Goal: Task Accomplishment & Management: Complete application form

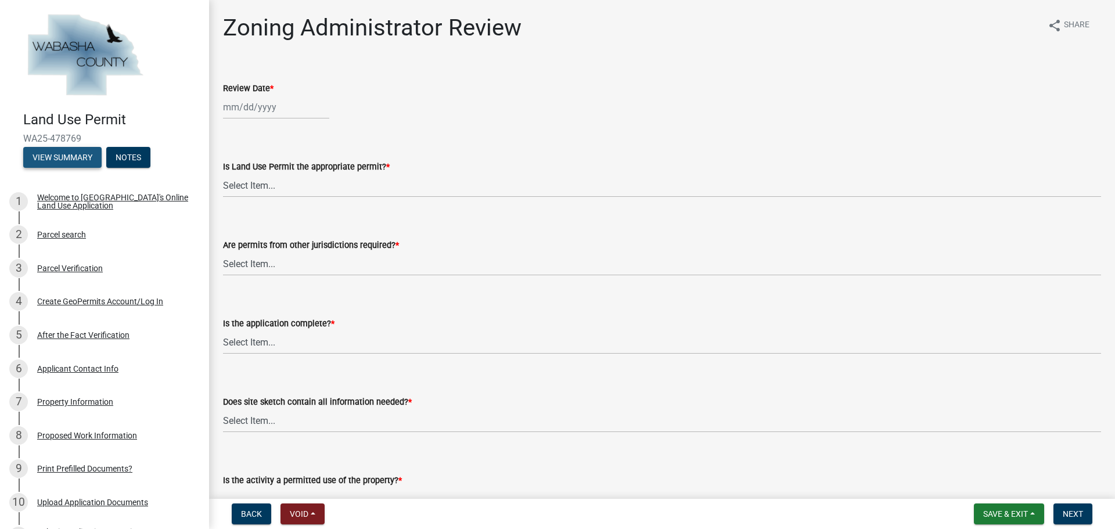
click at [68, 157] on button "View Summary" at bounding box center [62, 157] width 78 height 21
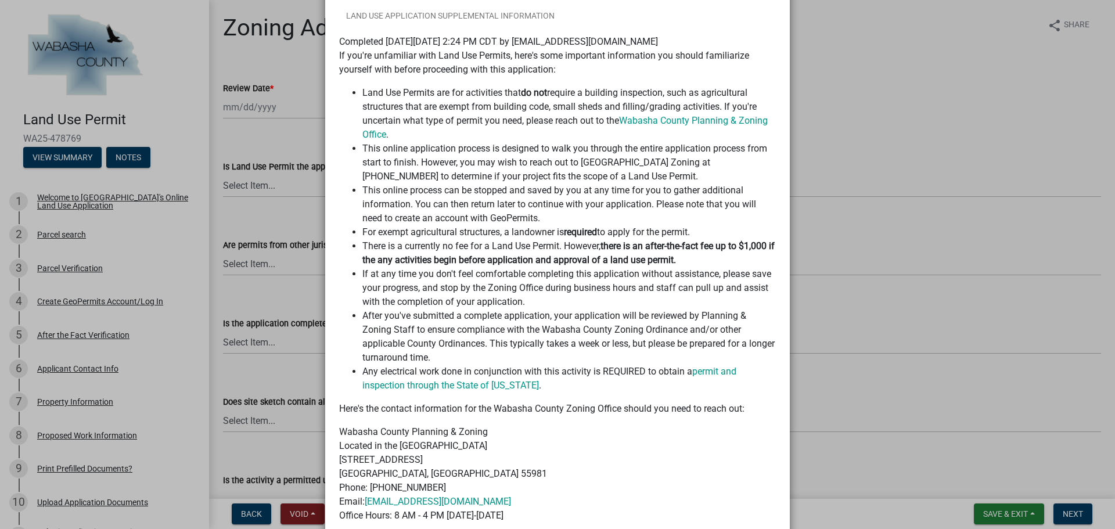
scroll to position [13, 0]
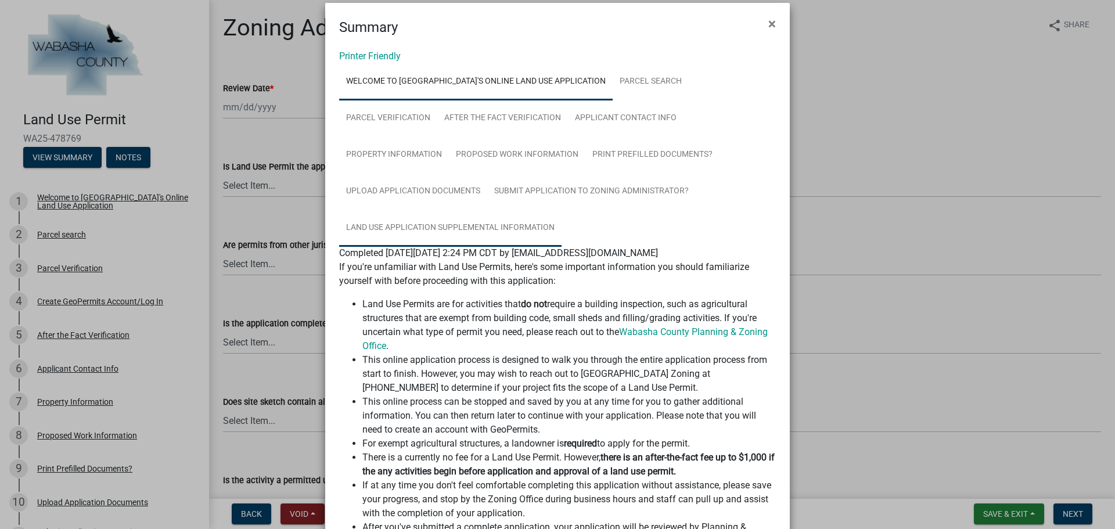
click at [375, 224] on link "Land Use Application Supplemental Information" at bounding box center [450, 228] width 223 height 37
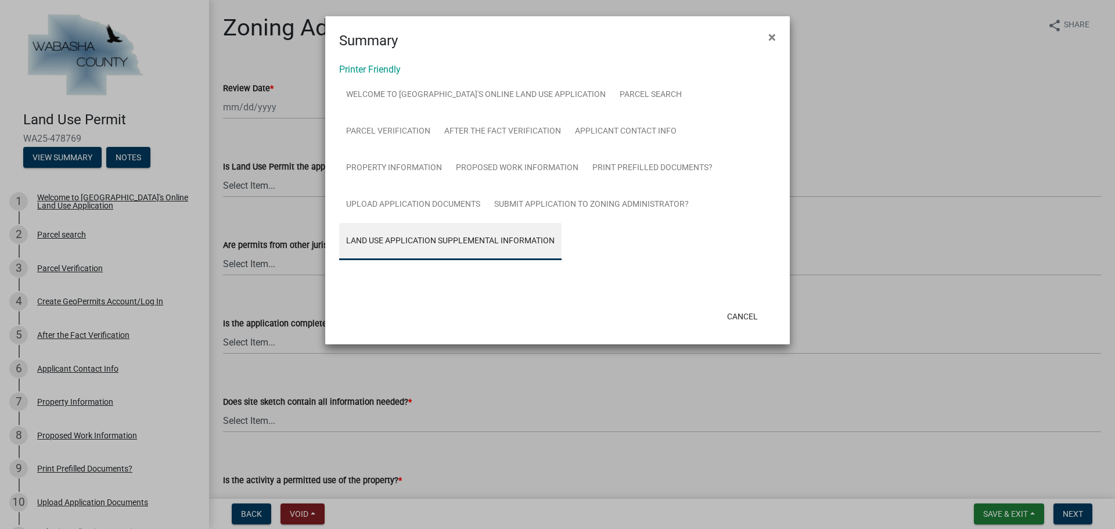
scroll to position [0, 0]
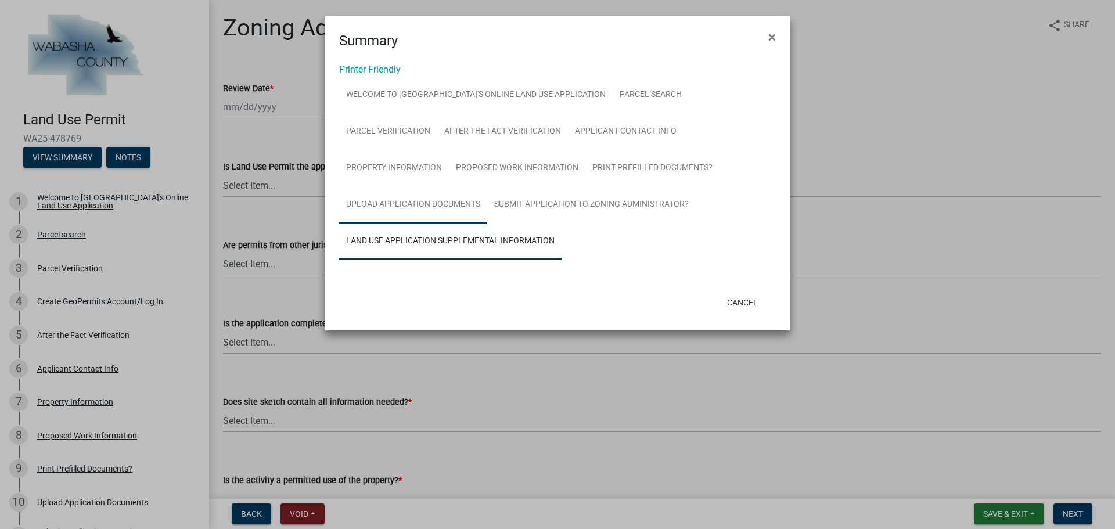
click at [392, 203] on link "Upload Application Documents" at bounding box center [413, 204] width 148 height 37
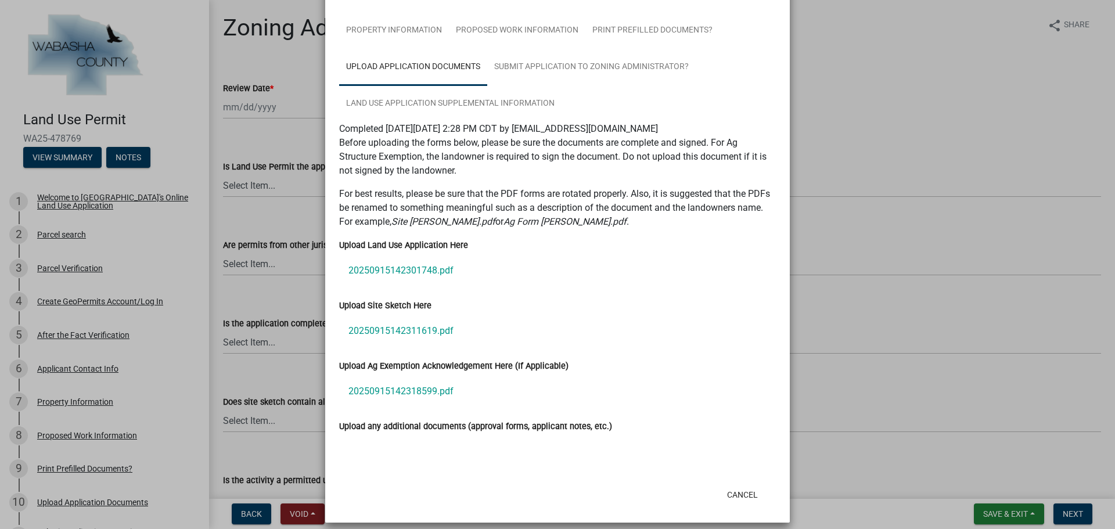
scroll to position [148, 0]
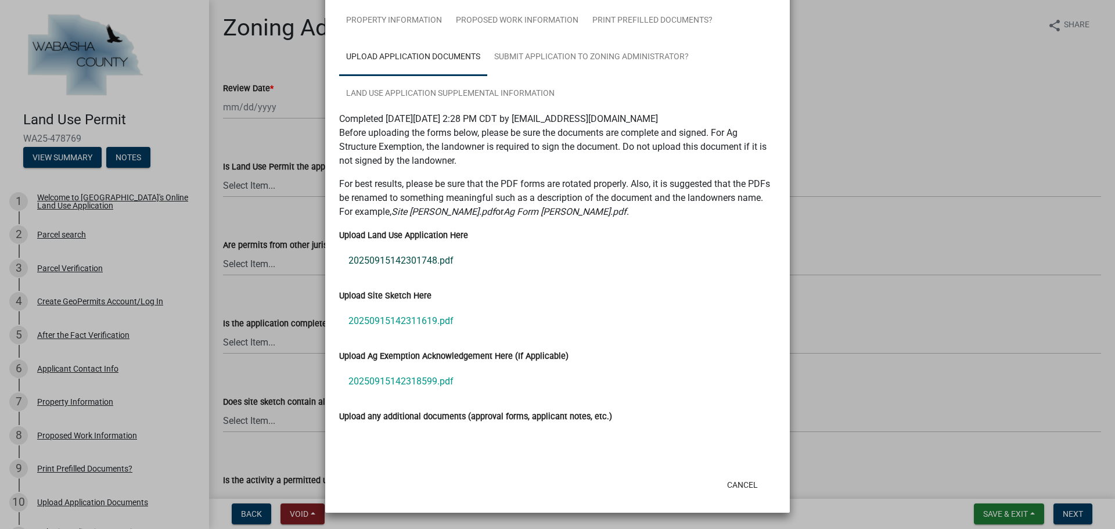
click at [425, 264] on link "20250915142301748.pdf" at bounding box center [557, 261] width 437 height 28
click at [896, 95] on ngb-modal-window "Summary × Printer Friendly Welcome to [GEOGRAPHIC_DATA]'s Online Land Use Appli…" at bounding box center [557, 264] width 1115 height 529
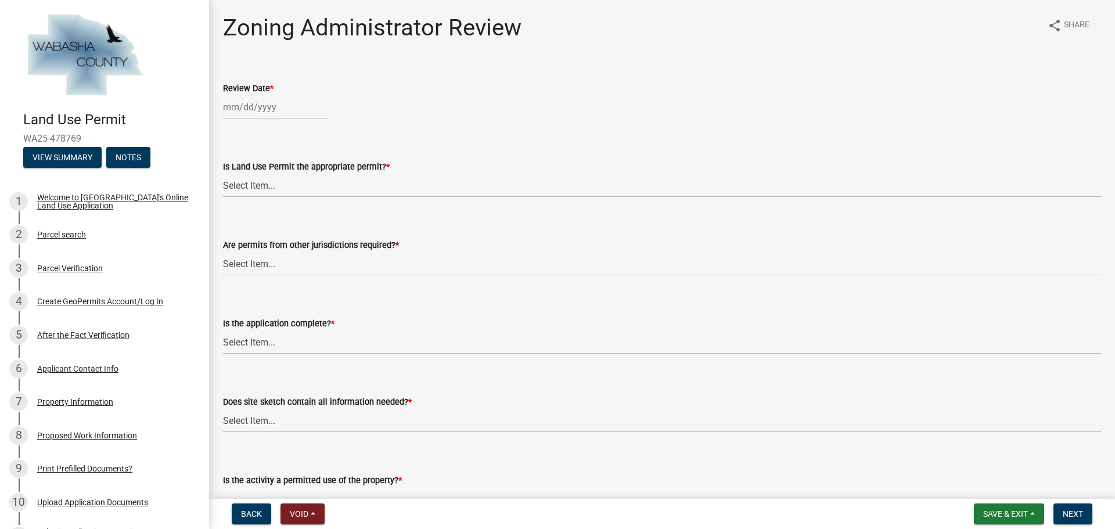
click at [265, 107] on div at bounding box center [276, 107] width 106 height 24
select select "9"
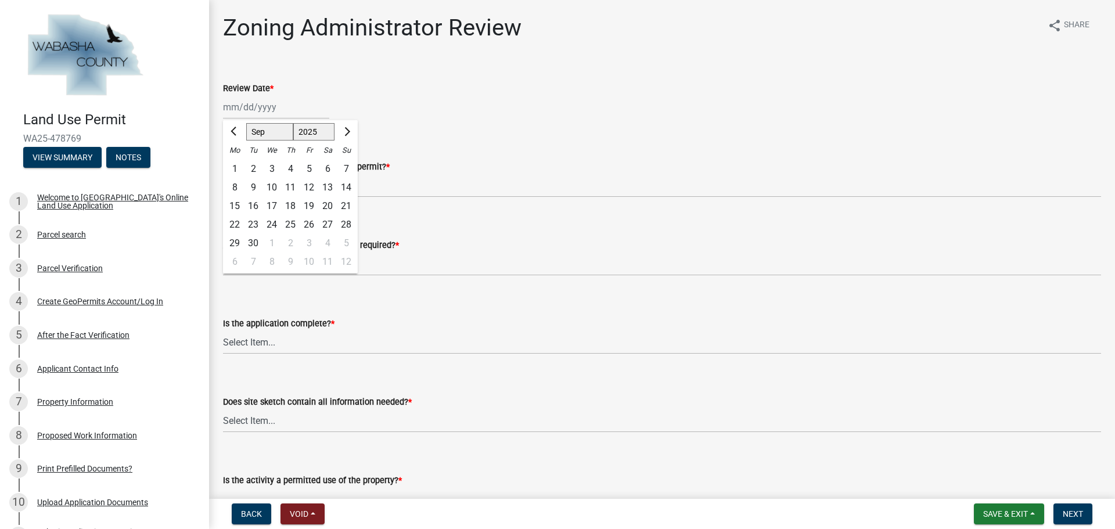
click at [509, 86] on div "Review Date *" at bounding box center [662, 88] width 878 height 14
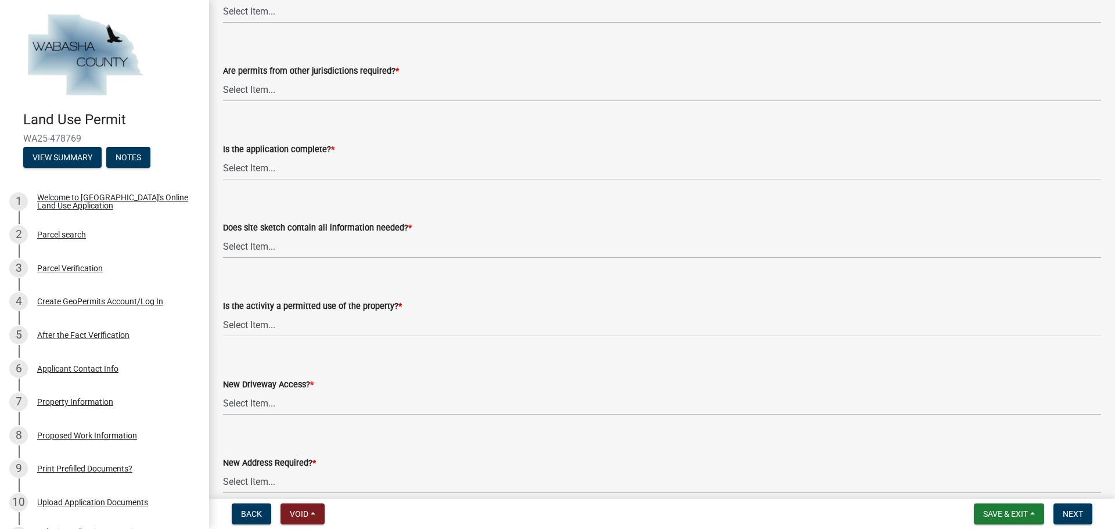
scroll to position [0, 0]
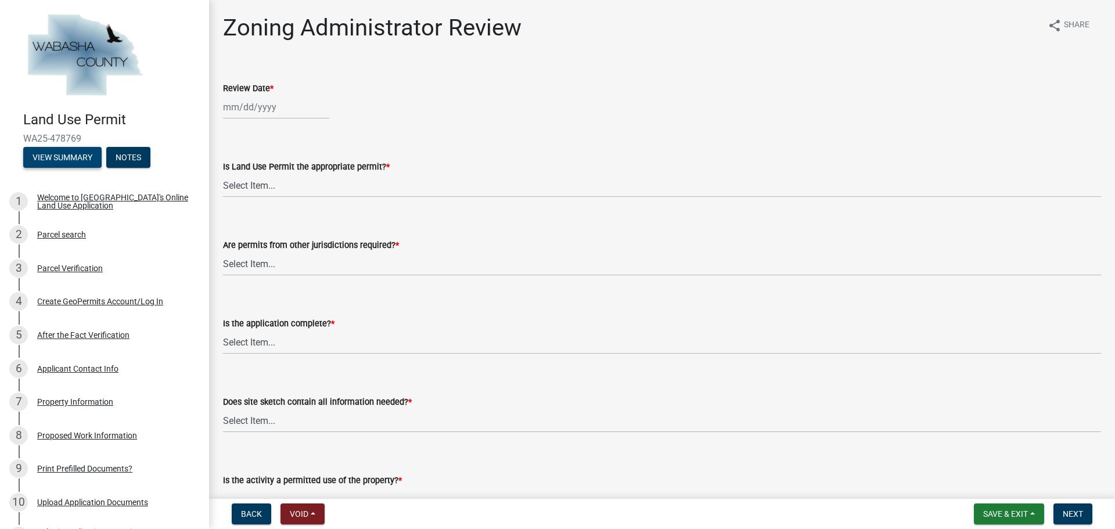
click at [66, 157] on button "View Summary" at bounding box center [62, 157] width 78 height 21
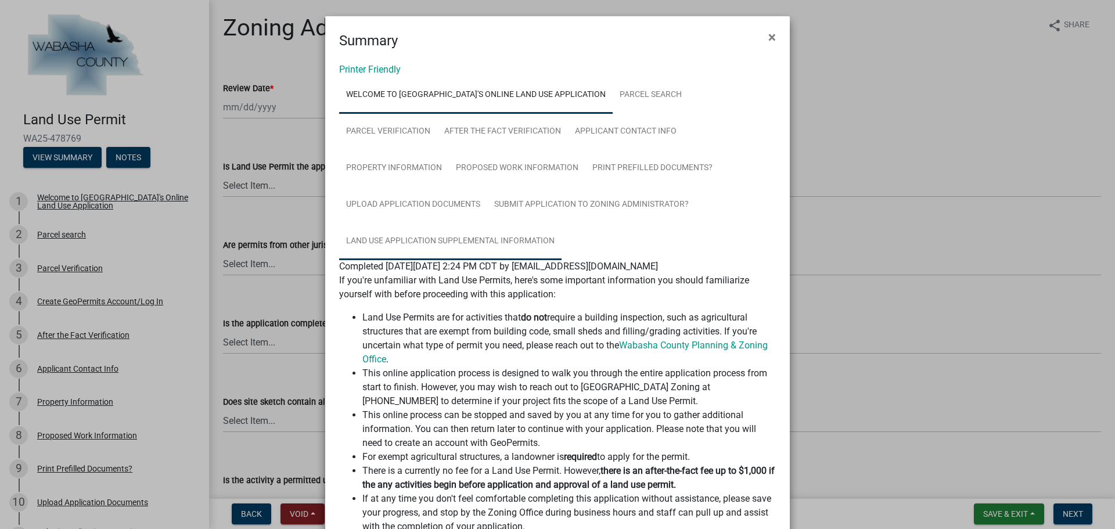
click at [425, 235] on link "Land Use Application Supplemental Information" at bounding box center [450, 241] width 223 height 37
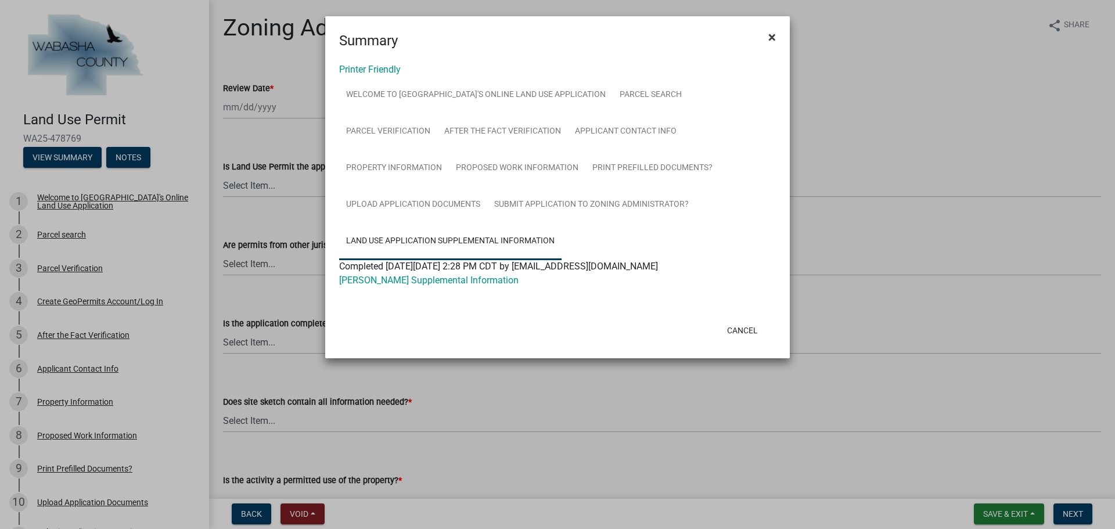
click at [778, 42] on button "×" at bounding box center [772, 37] width 26 height 33
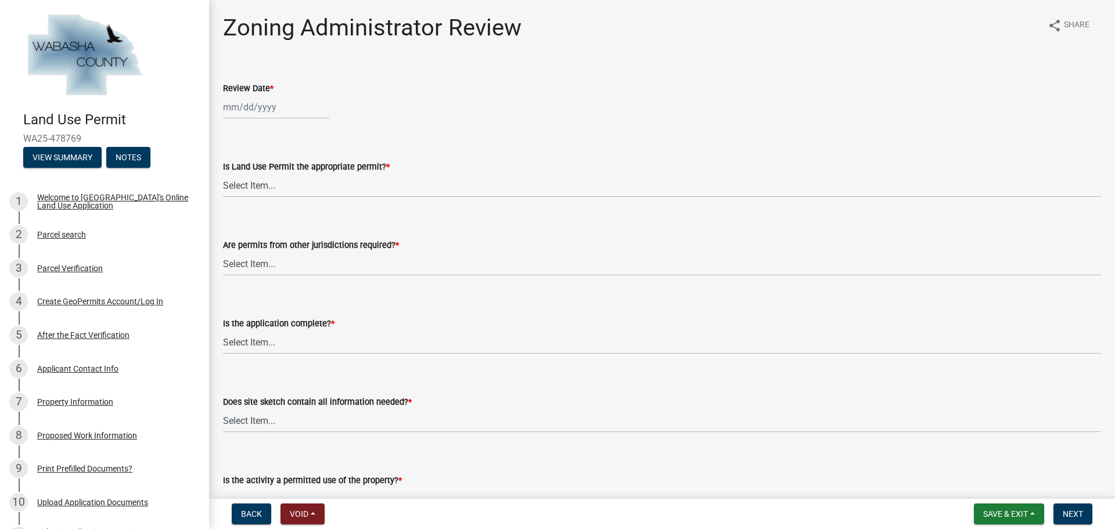
click at [279, 109] on div at bounding box center [276, 107] width 106 height 24
select select "9"
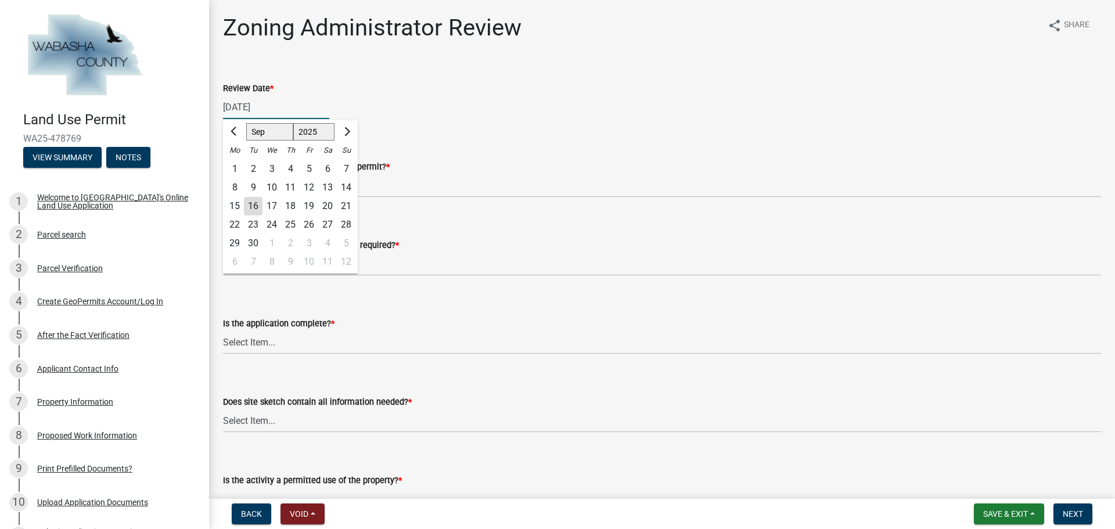
click at [285, 103] on input "[DATE]" at bounding box center [276, 107] width 106 height 24
click at [253, 208] on div "16" at bounding box center [253, 206] width 19 height 19
type input "[DATE]"
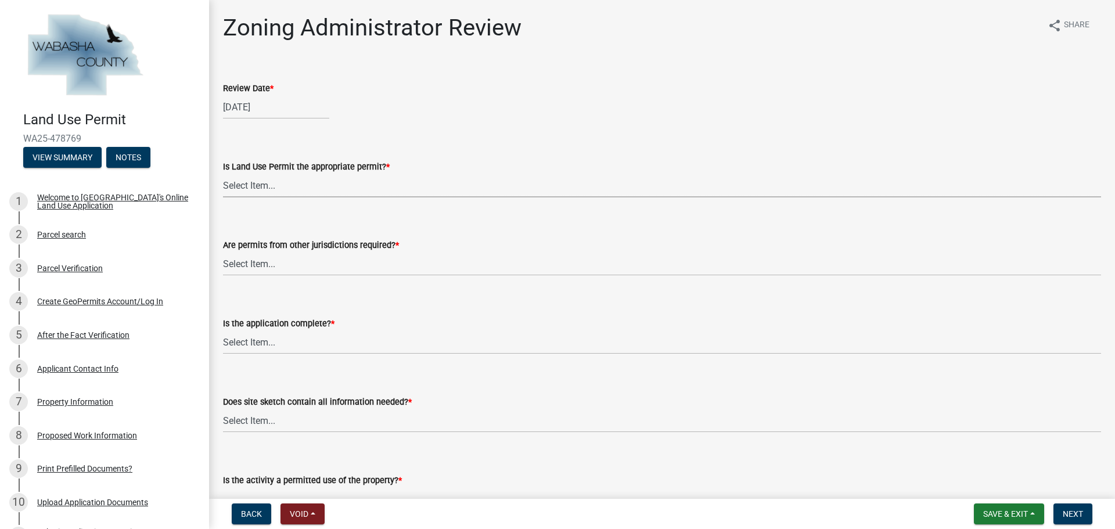
click at [317, 192] on select "Select Item... Yes No, Buildling & Land Use Permit required. No, Flat Fee Permi…" at bounding box center [662, 186] width 878 height 24
click at [223, 174] on select "Select Item... Yes No, Buildling & Land Use Permit required. No, Flat Fee Permi…" at bounding box center [662, 186] width 878 height 24
select select "158e95ca-2f03-4e35-a360-4577b5f6cada"
click at [349, 259] on select "Select Item... No Yes, federal, state and/or township permit required" at bounding box center [662, 264] width 878 height 24
click at [223, 252] on select "Select Item... No Yes, federal, state and/or township permit required" at bounding box center [662, 264] width 878 height 24
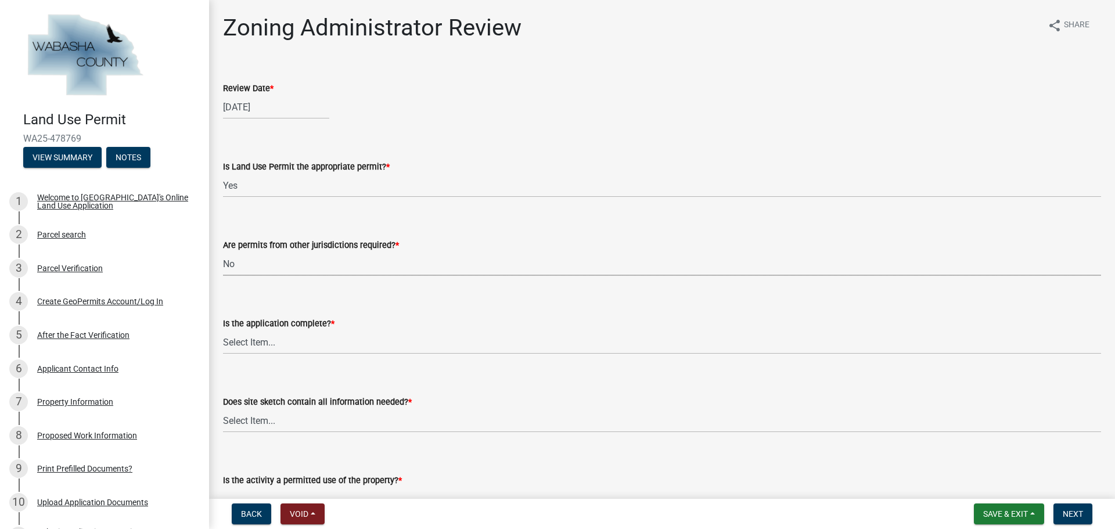
select select "158e95ca-2f03-4e35-a360-4577b5f6cada"
click at [598, 104] on div "[DATE]" at bounding box center [662, 107] width 878 height 24
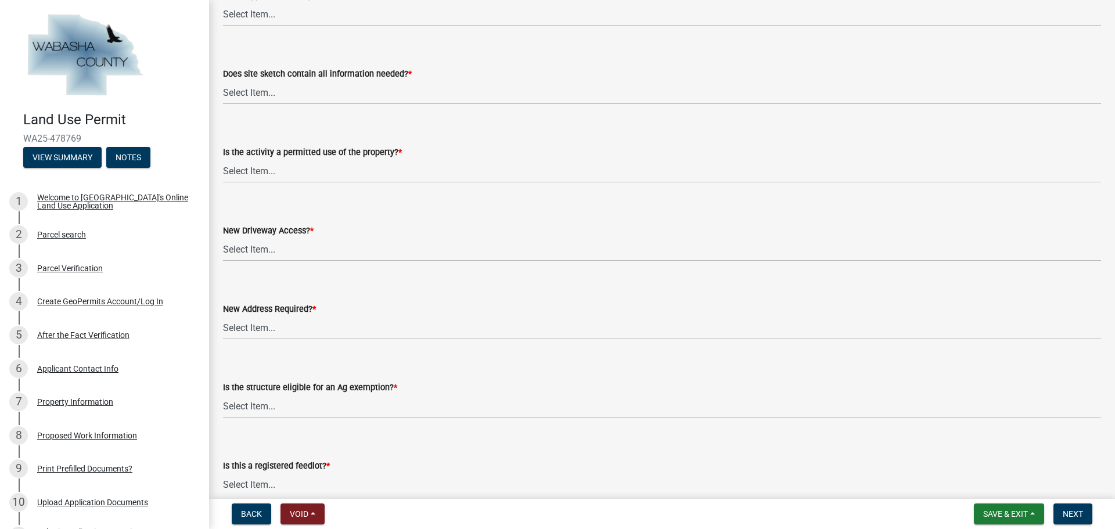
scroll to position [349, 0]
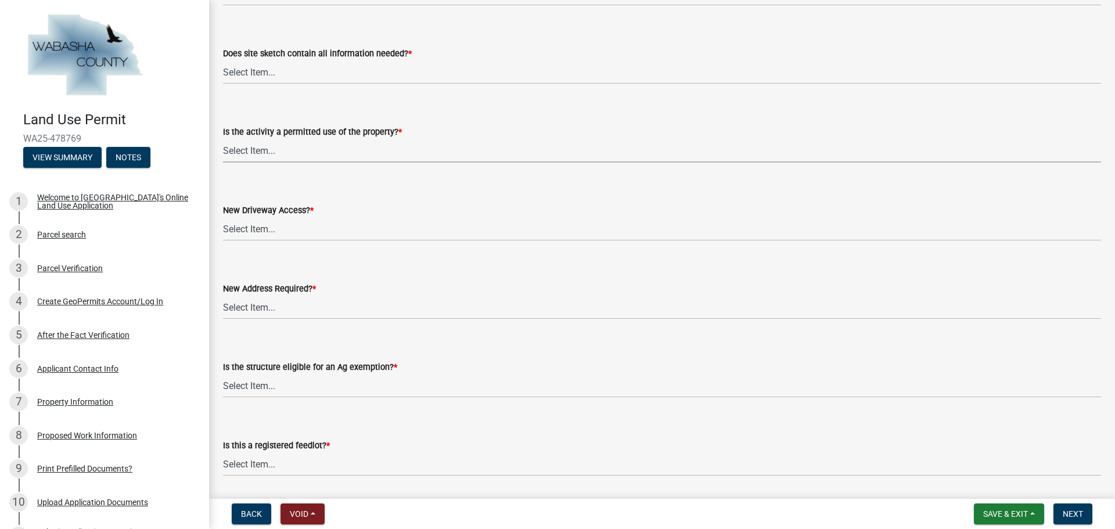
click at [299, 152] on select "Select Item... Yes No" at bounding box center [662, 151] width 878 height 24
click at [223, 139] on select "Select Item... Yes No" at bounding box center [662, 151] width 878 height 24
select select "d059022e-a5ac-4c97-929e-83327d877ff8"
click at [278, 229] on select "Select Item... No Yes, State or US Highway Driveway Permit Required Yes, [GEOGR…" at bounding box center [662, 229] width 878 height 24
click at [223, 217] on select "Select Item... No Yes, State or US Highway Driveway Permit Required Yes, [GEOGR…" at bounding box center [662, 229] width 878 height 24
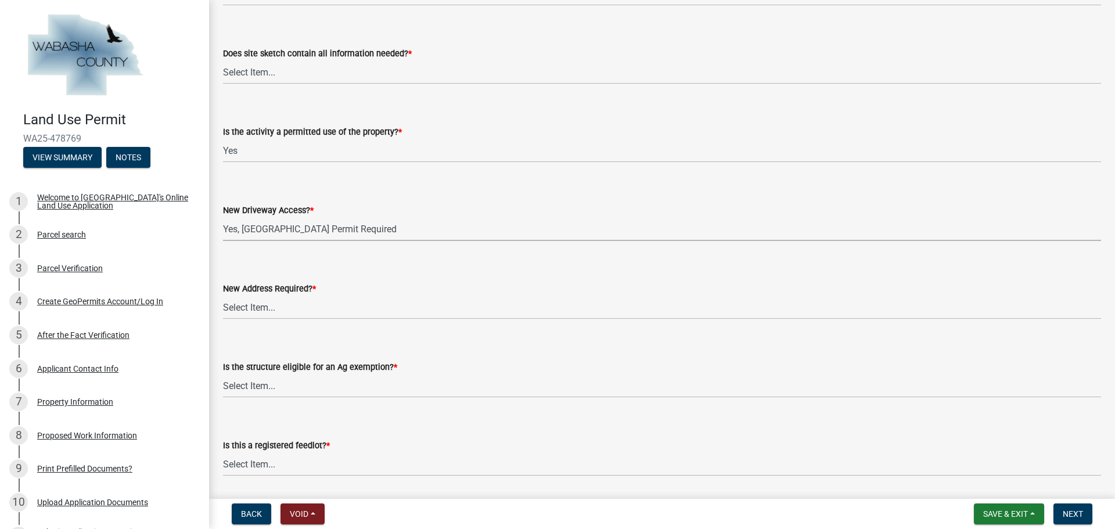
select select "80b085f3-192a-4abc-8c91-12c034496e66"
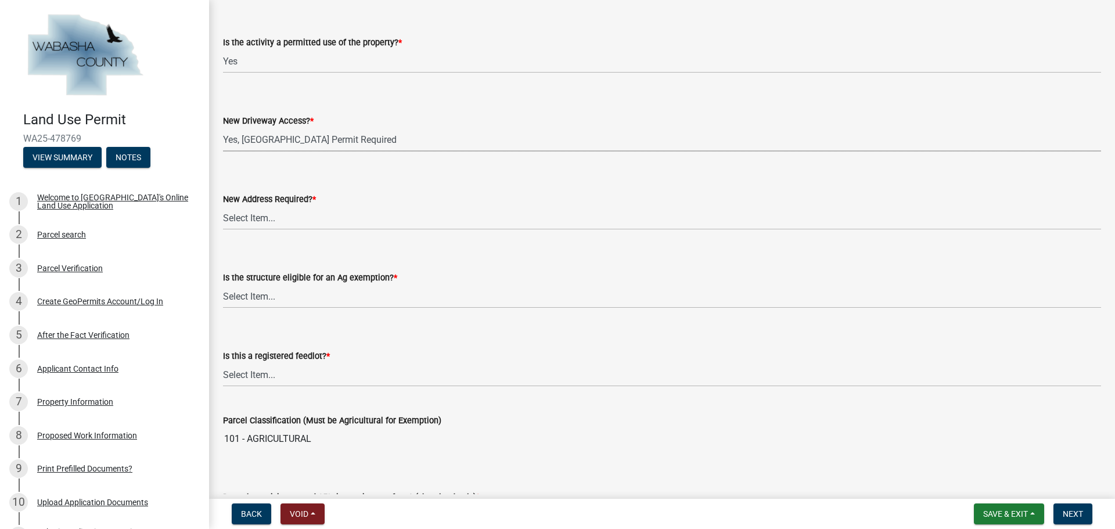
scroll to position [465, 0]
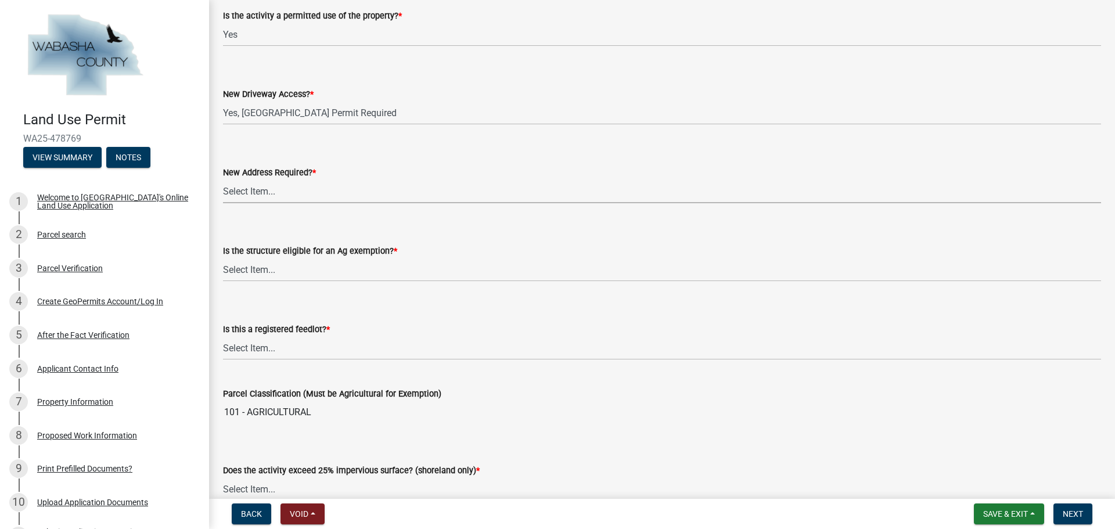
click at [320, 199] on select "Select Item... Yes No" at bounding box center [662, 192] width 878 height 24
click at [223, 180] on select "Select Item... Yes No" at bounding box center [662, 192] width 878 height 24
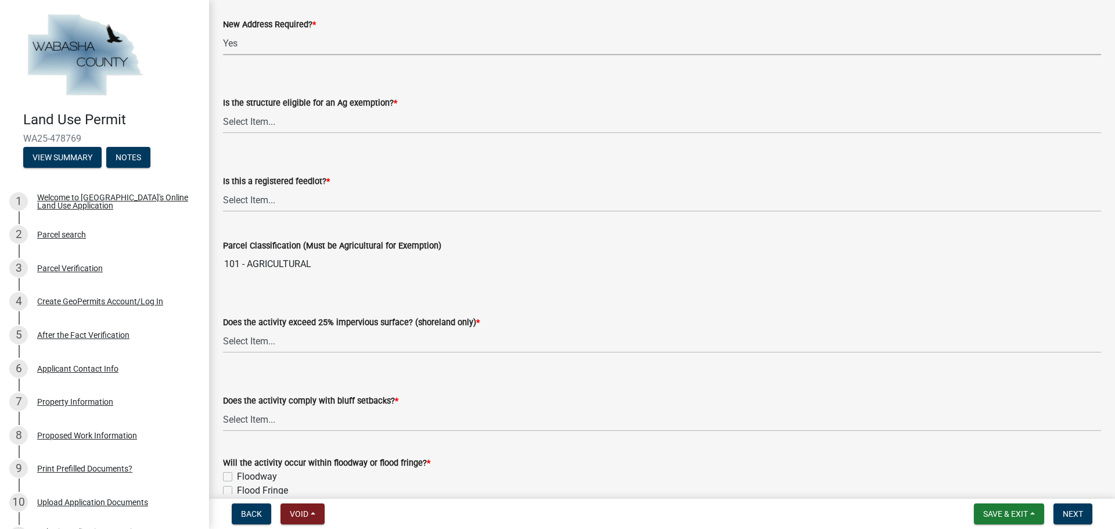
scroll to position [639, 0]
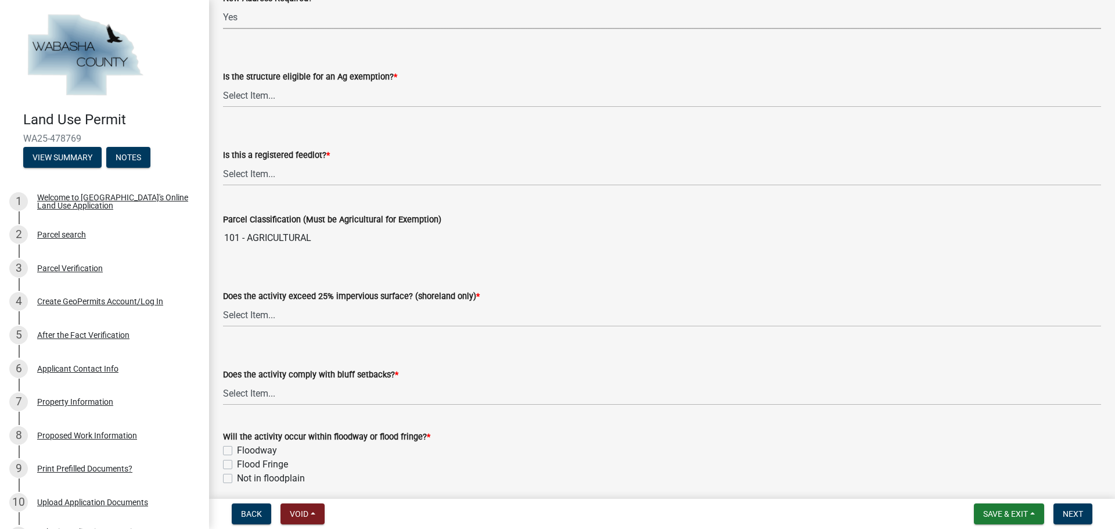
click at [260, 16] on select "Select Item... Yes No" at bounding box center [662, 17] width 878 height 24
click at [223, 5] on select "Select Item... Yes No" at bounding box center [662, 17] width 878 height 24
select select "eb942f02-afc3-4074-8c0d-082139c2cbd1"
click at [303, 98] on select "Select Item... Yes No Not Applicable" at bounding box center [662, 96] width 878 height 24
click at [223, 84] on select "Select Item... Yes No Not Applicable" at bounding box center [662, 96] width 878 height 24
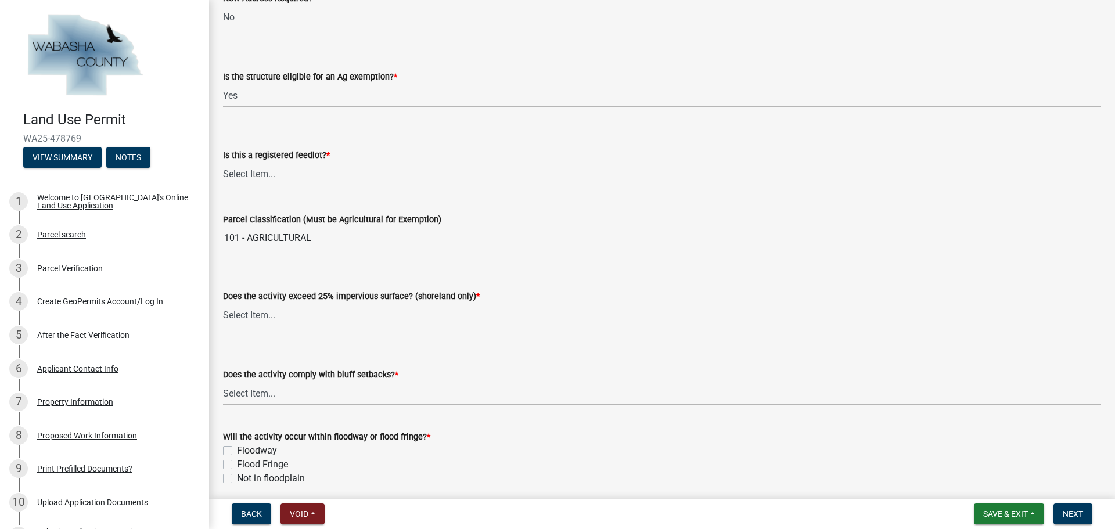
select select "69b43f8e-ae61-4877-9f21-de52480dbf6d"
click at [299, 172] on select "Select Item... Yes No Not Applicable" at bounding box center [662, 174] width 878 height 24
click at [223, 162] on select "Select Item... Yes No Not Applicable" at bounding box center [662, 174] width 878 height 24
select select "25a0db15-5ac0-4257-ad29-a9a59027c92a"
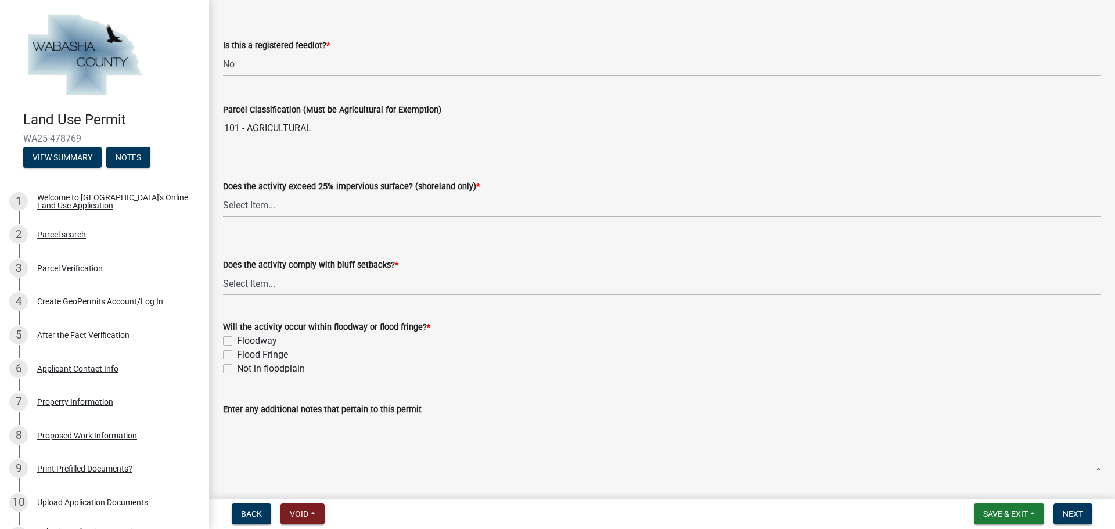
scroll to position [755, 0]
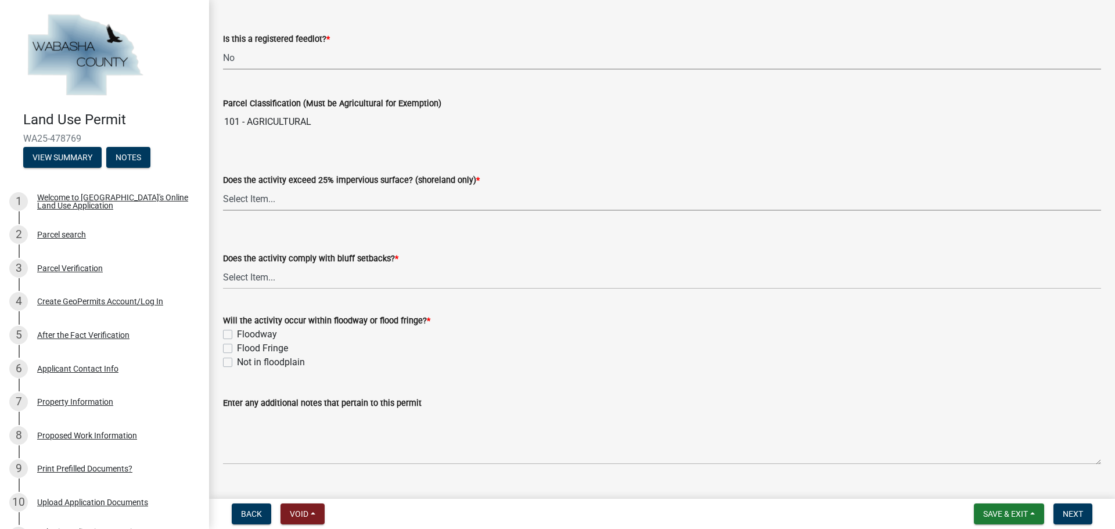
click at [316, 199] on select "Select Item... Yes No Not Applicable" at bounding box center [662, 199] width 878 height 24
click at [223, 187] on select "Select Item... Yes No Not Applicable" at bounding box center [662, 199] width 878 height 24
select select "5c9acab2-dbc0-46e6-89df-cb1a51d060a2"
click at [303, 277] on select "Select Item... Yes No" at bounding box center [662, 277] width 878 height 24
click at [223, 265] on select "Select Item... Yes No" at bounding box center [662, 277] width 878 height 24
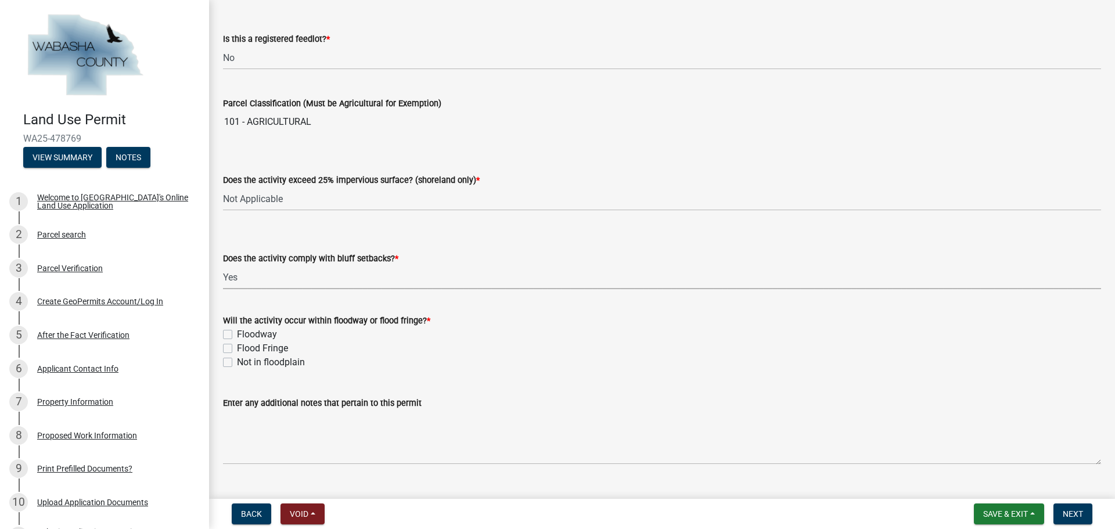
select select "859a0218-cc0d-40d5-bae5-c23d2a518598"
click at [237, 365] on label "Not in floodplain" at bounding box center [271, 363] width 68 height 14
click at [237, 363] on input "Not in floodplain" at bounding box center [241, 360] width 8 height 8
checkbox input "true"
checkbox input "false"
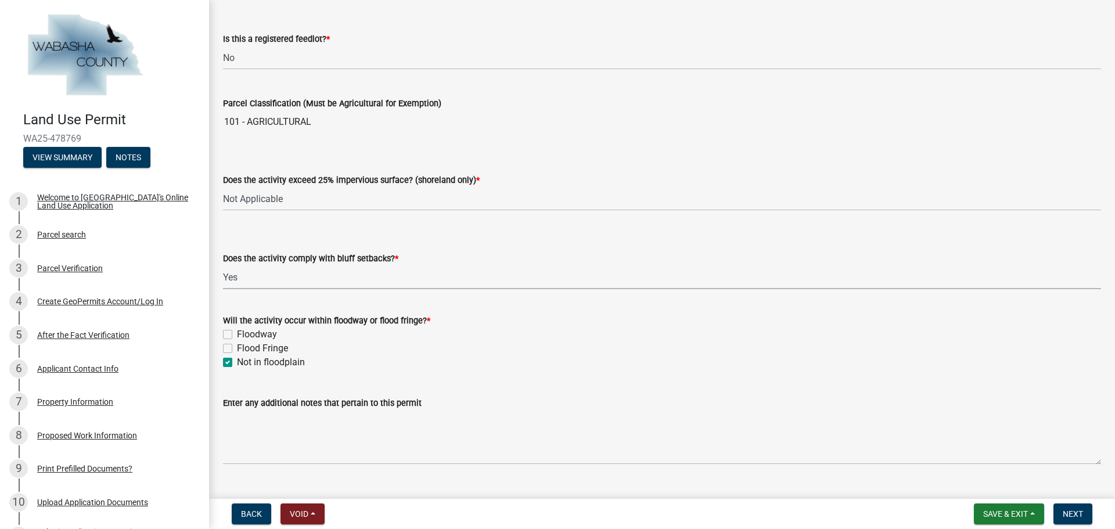
checkbox input "false"
checkbox input "true"
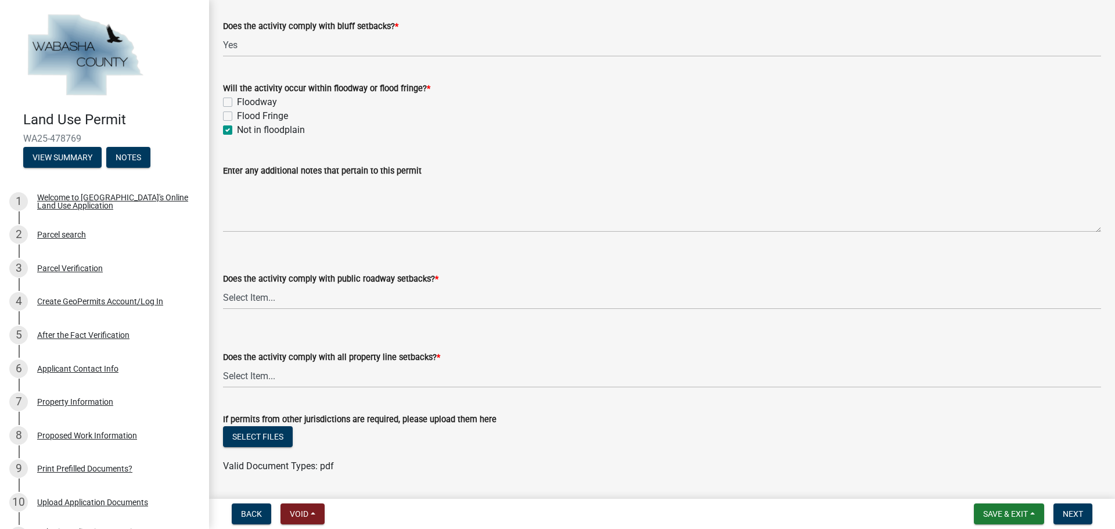
scroll to position [1022, 0]
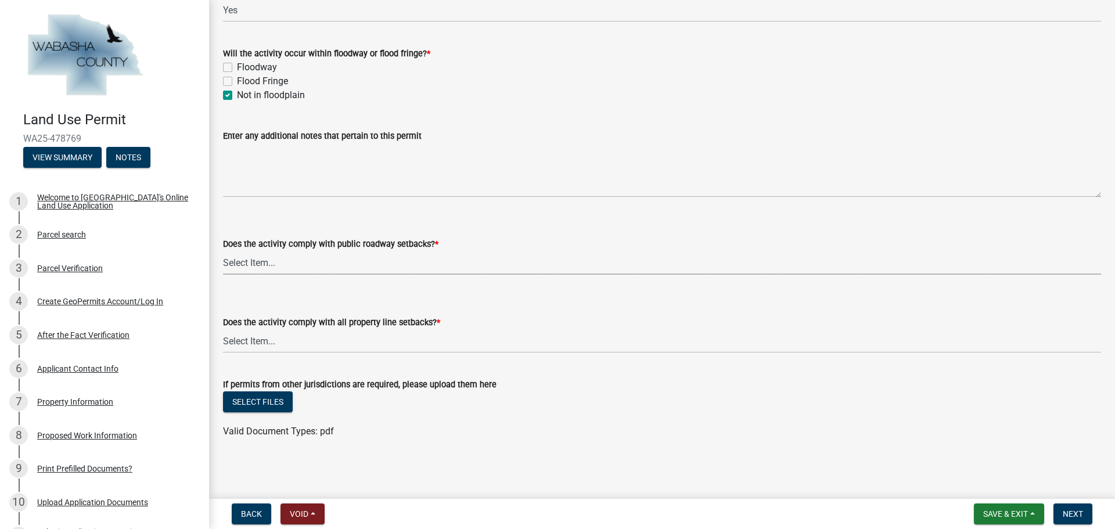
click at [352, 260] on select "Select Item... Yes No, Proposed activity occurs within roadway setback" at bounding box center [662, 263] width 878 height 24
click at [600, 130] on div "Enter any additional notes that pertain to this permit" at bounding box center [662, 136] width 878 height 14
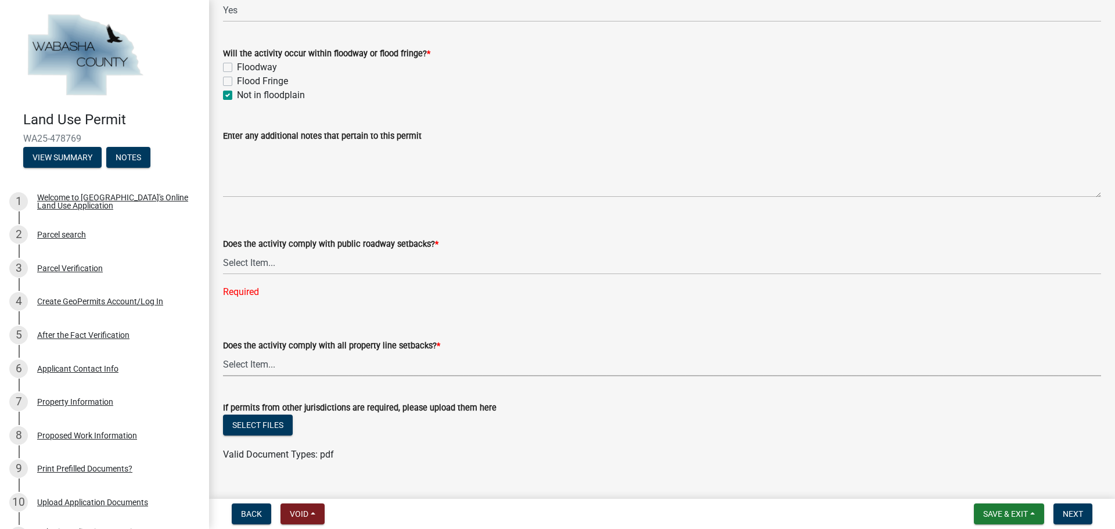
click at [414, 364] on select "Select Item... Yes No, Proposed activity occurs within property line setback" at bounding box center [662, 365] width 878 height 24
click at [223, 353] on select "Select Item... Yes No, Proposed activity occurs within property line setback" at bounding box center [662, 365] width 878 height 24
select select "859a0218-cc0d-40d5-bae5-c23d2a518598"
click at [1031, 518] on button "Save & Exit" at bounding box center [1009, 514] width 70 height 21
click at [966, 451] on button "Save" at bounding box center [998, 456] width 93 height 28
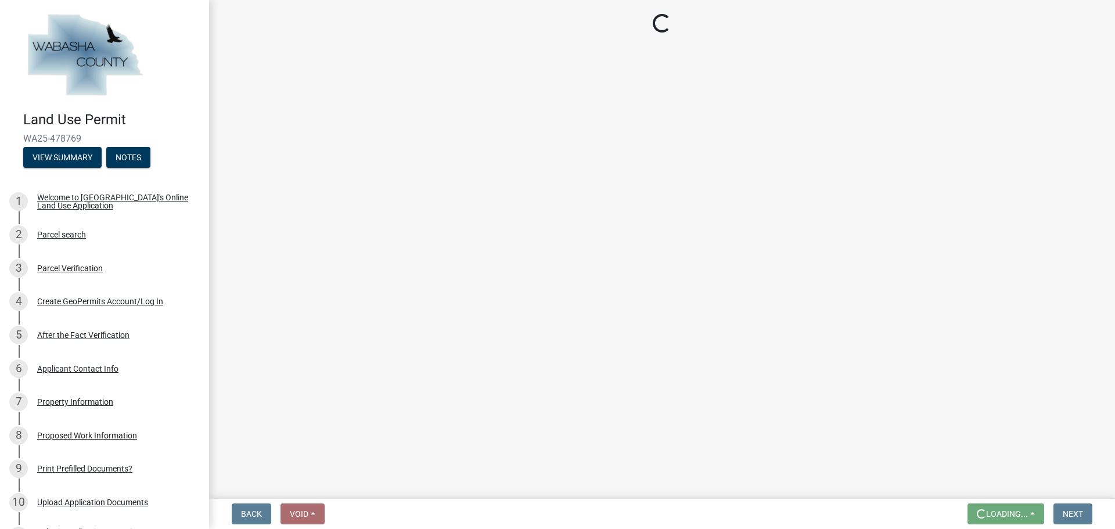
scroll to position [0, 0]
select select "158e95ca-2f03-4e35-a360-4577b5f6cada"
select select "d059022e-a5ac-4c97-929e-83327d877ff8"
select select "80b085f3-192a-4abc-8c91-12c034496e66"
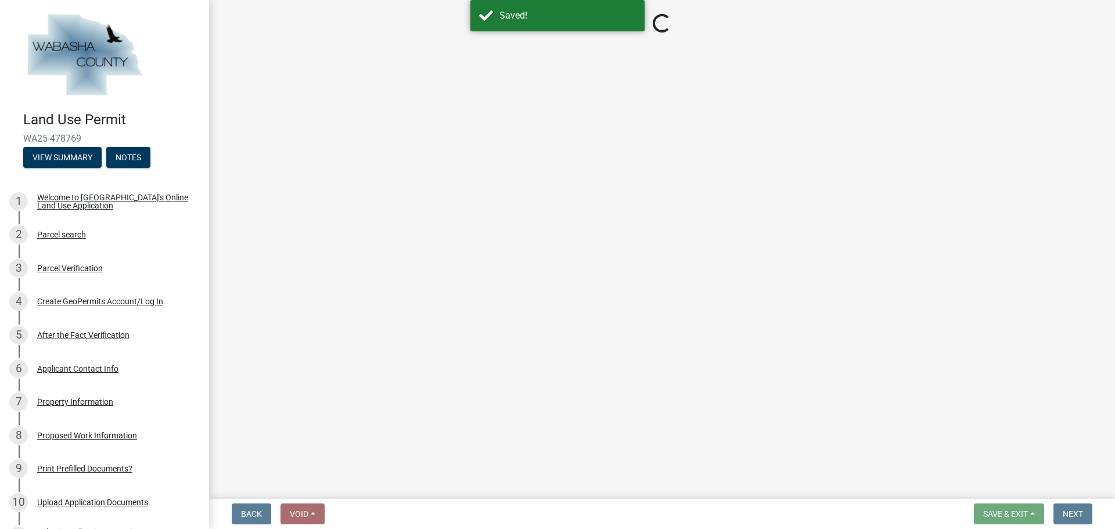
select select "eb942f02-afc3-4074-8c0d-082139c2cbd1"
select select "69b43f8e-ae61-4877-9f21-de52480dbf6d"
select select "25a0db15-5ac0-4257-ad29-a9a59027c92a"
select select "5c9acab2-dbc0-46e6-89df-cb1a51d060a2"
select select "859a0218-cc0d-40d5-bae5-c23d2a518598"
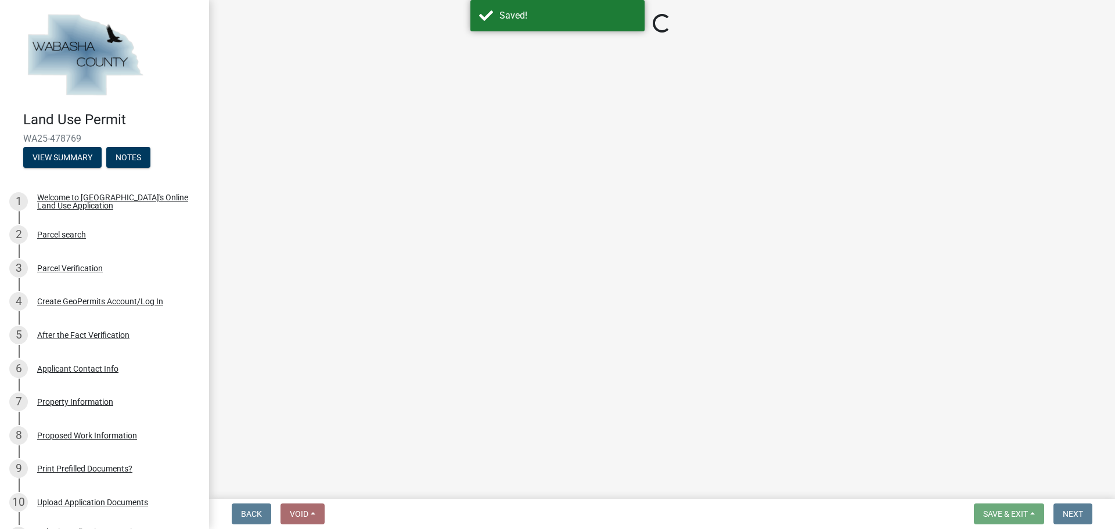
select select "859a0218-cc0d-40d5-bae5-c23d2a518598"
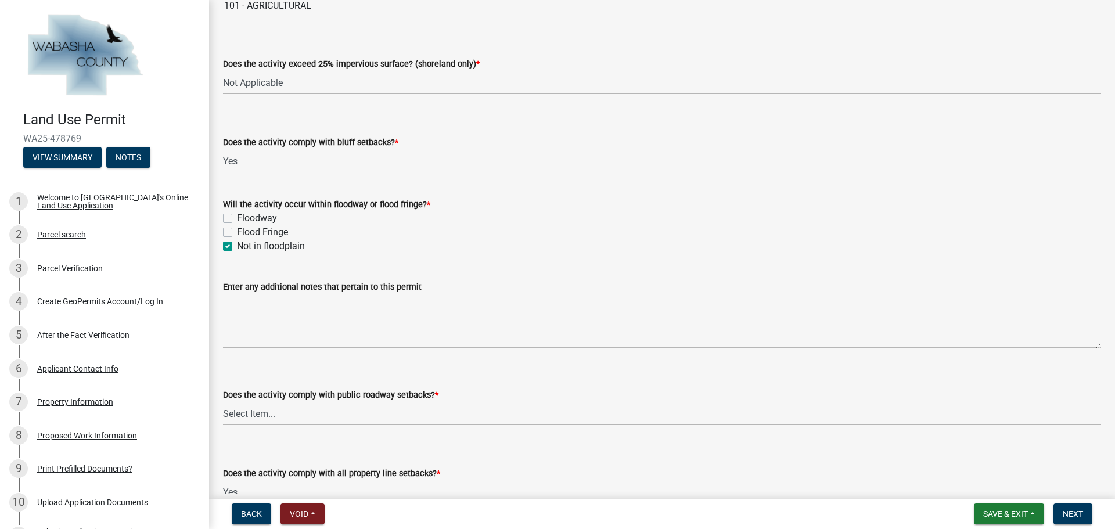
scroll to position [1022, 0]
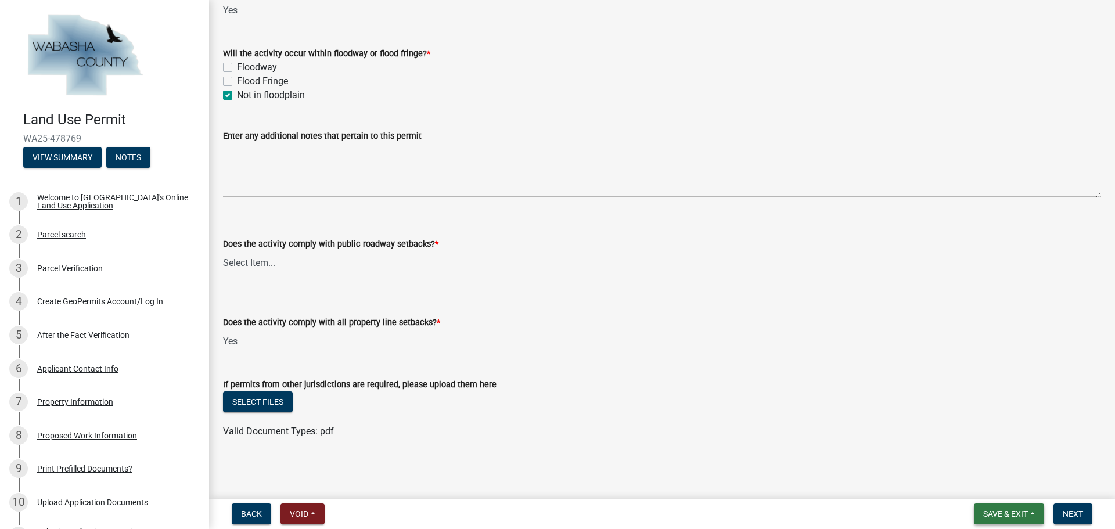
click at [1022, 515] on span "Save & Exit" at bounding box center [1006, 513] width 45 height 9
click at [1000, 486] on button "Save & Exit" at bounding box center [998, 484] width 93 height 28
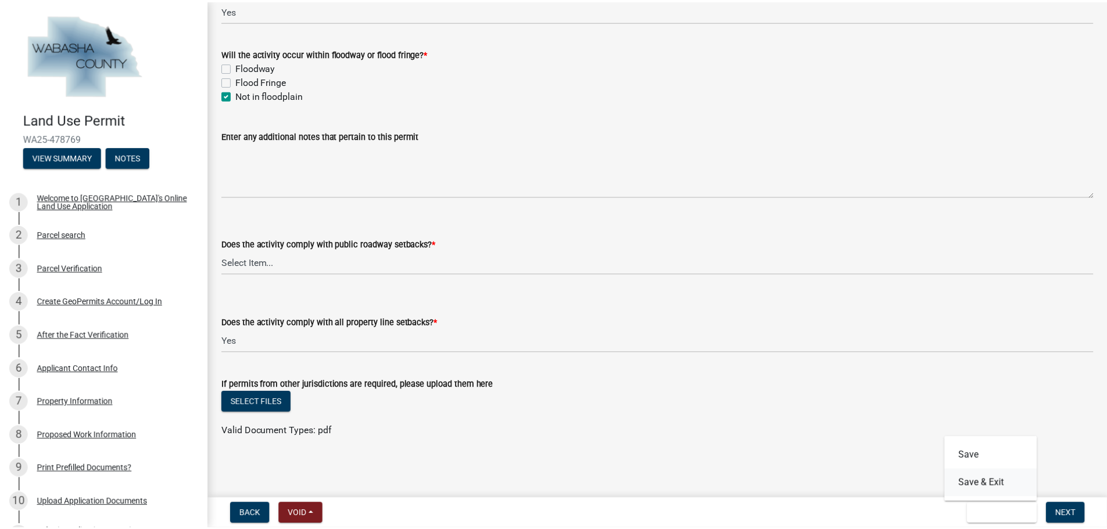
scroll to position [0, 0]
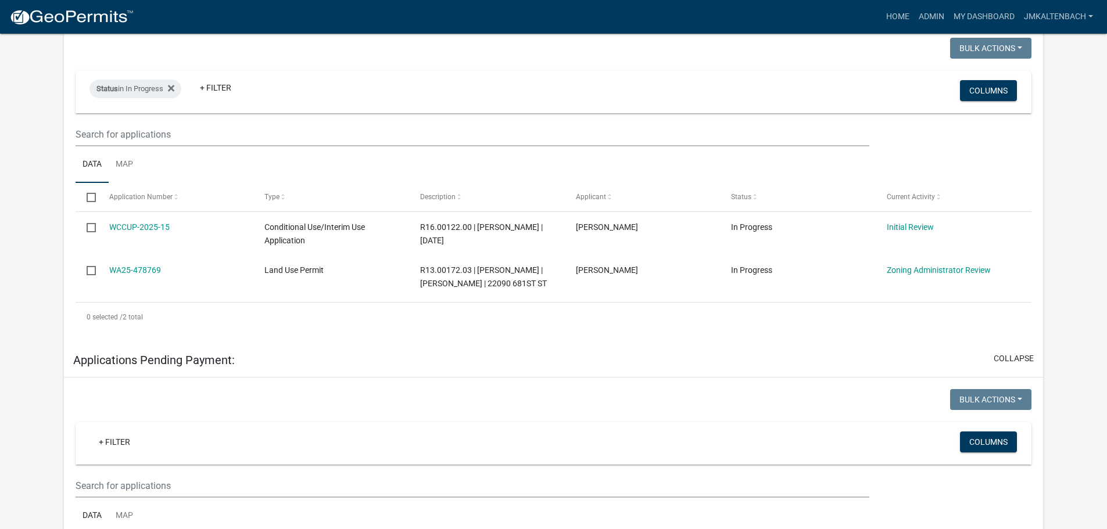
scroll to position [232, 0]
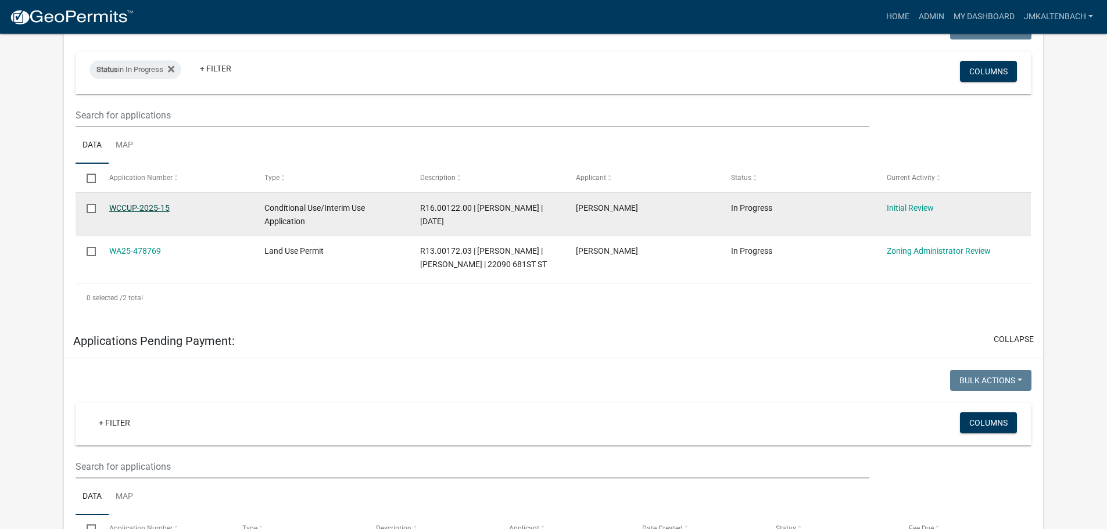
click at [129, 209] on link "WCCUP-2025-15" at bounding box center [139, 207] width 60 height 9
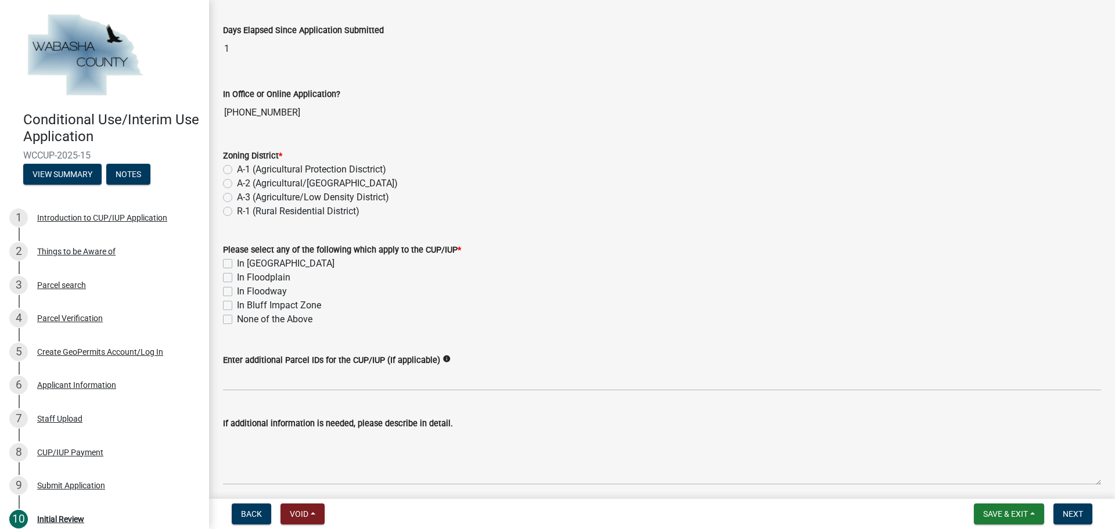
scroll to position [116, 0]
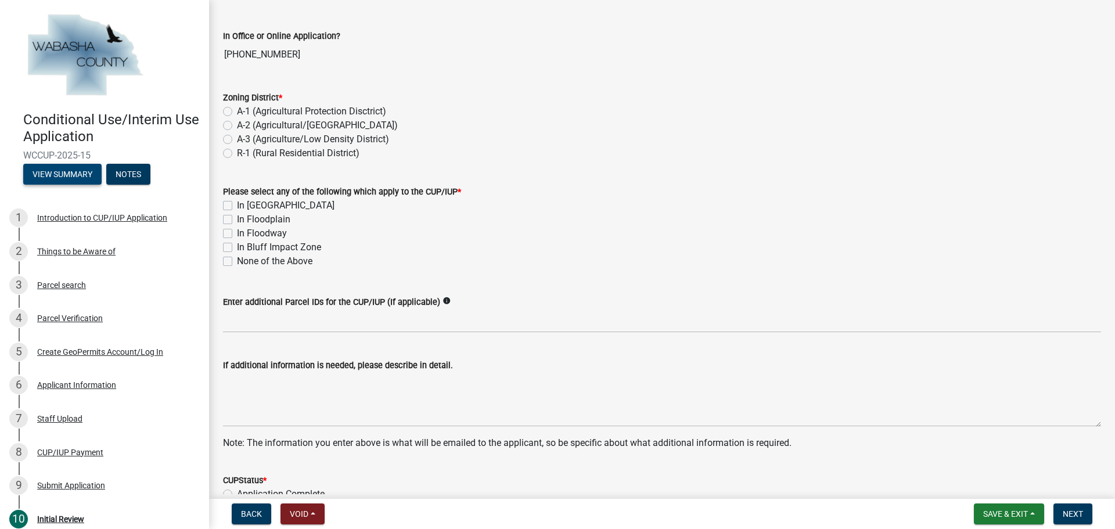
click at [52, 174] on button "View Summary" at bounding box center [62, 174] width 78 height 21
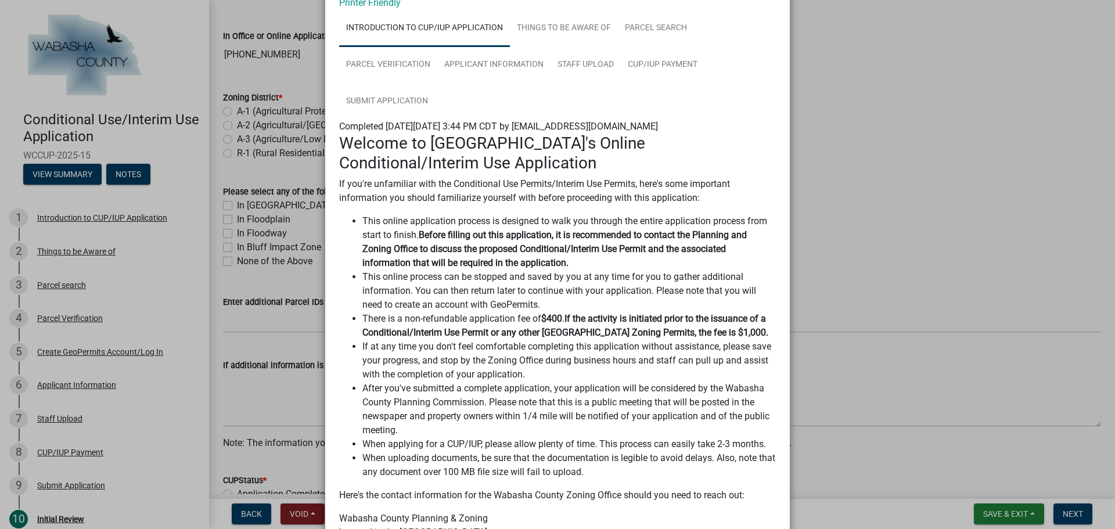
scroll to position [0, 0]
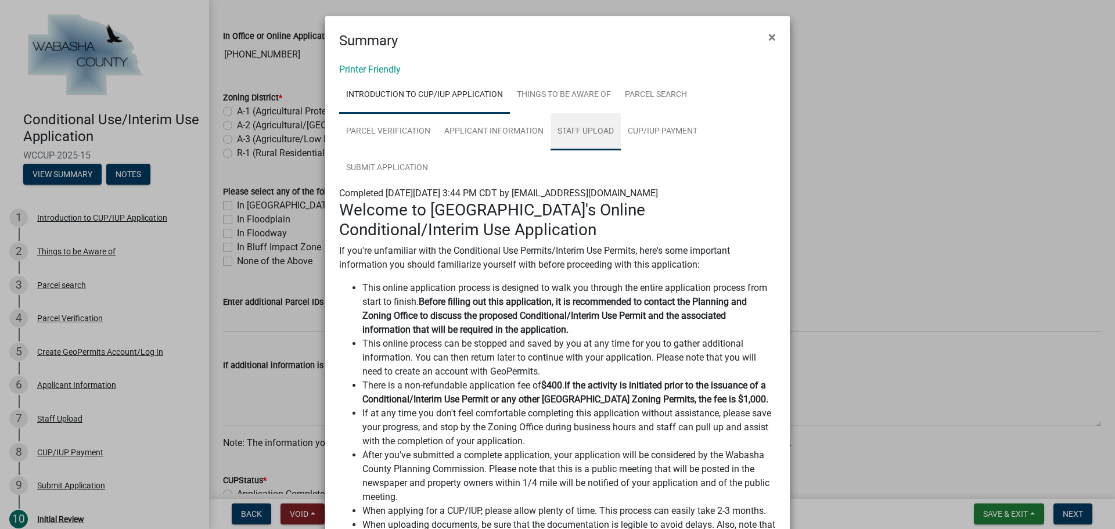
click at [592, 130] on link "Staff Upload" at bounding box center [586, 131] width 70 height 37
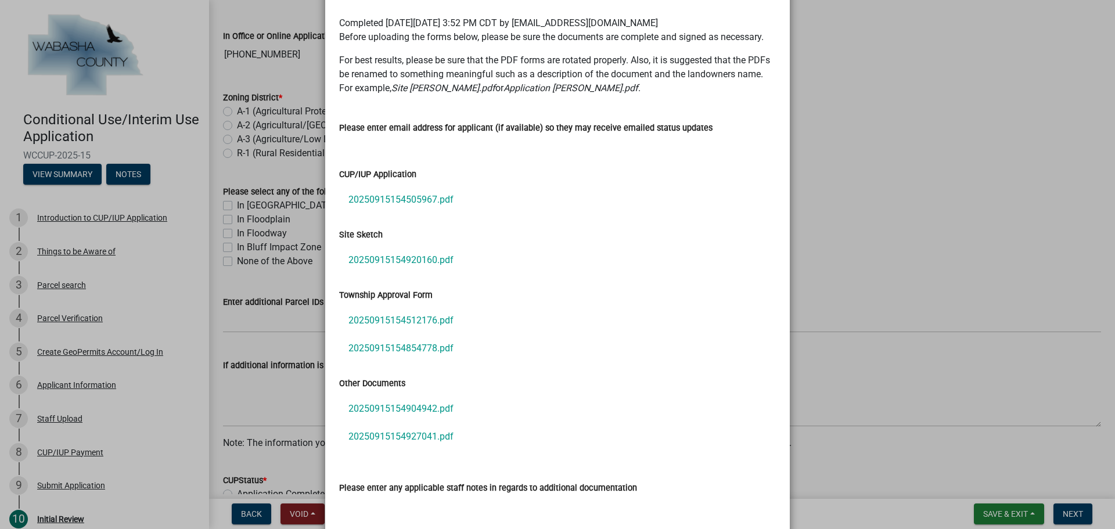
scroll to position [174, 0]
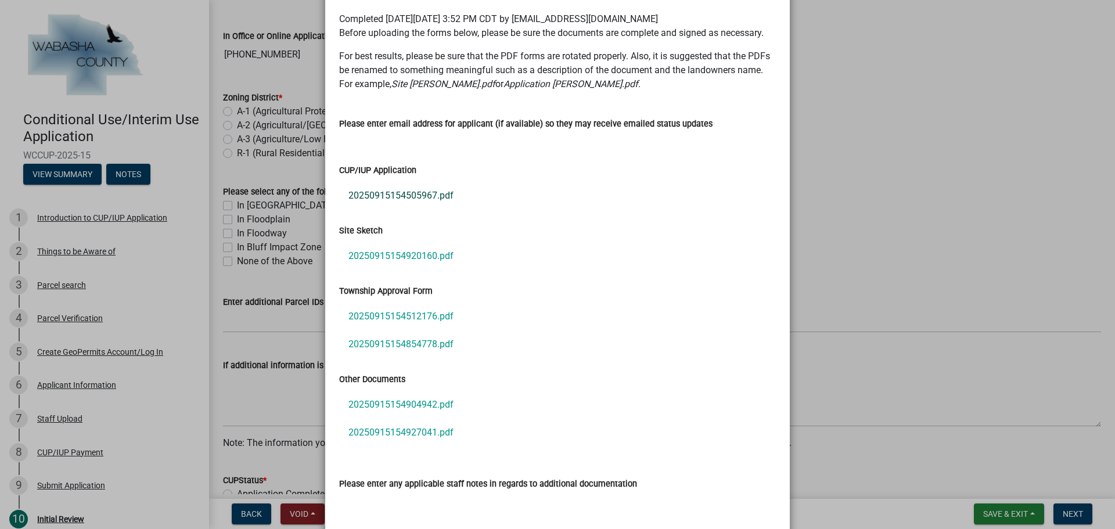
click at [415, 196] on link "20250915154505967.pdf" at bounding box center [557, 196] width 437 height 28
click at [417, 252] on link "20250915154920160.pdf" at bounding box center [557, 256] width 437 height 28
click at [422, 318] on link "20250915154512176.pdf" at bounding box center [557, 317] width 437 height 28
click at [404, 346] on link "20250915154854778.pdf" at bounding box center [557, 345] width 437 height 28
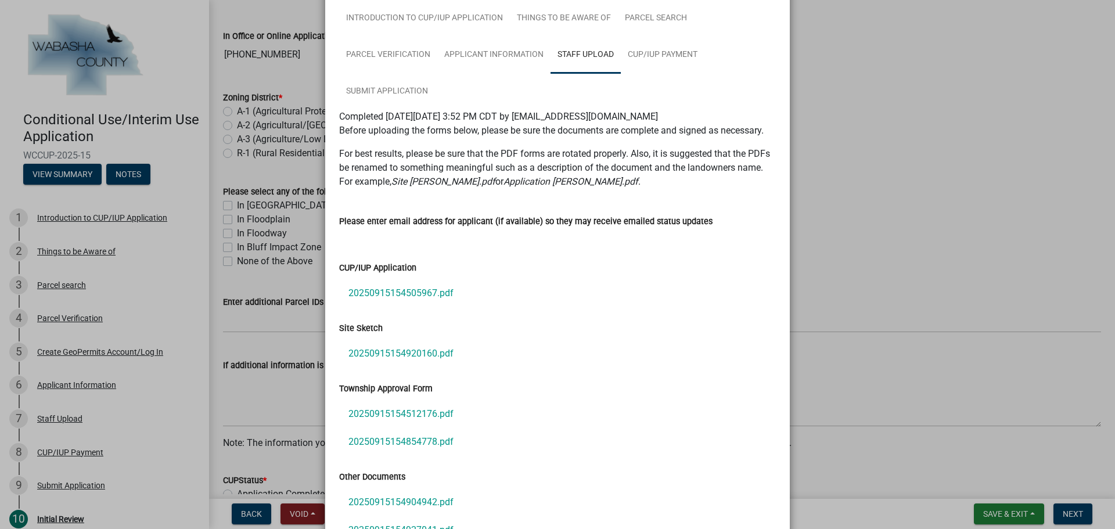
scroll to position [0, 0]
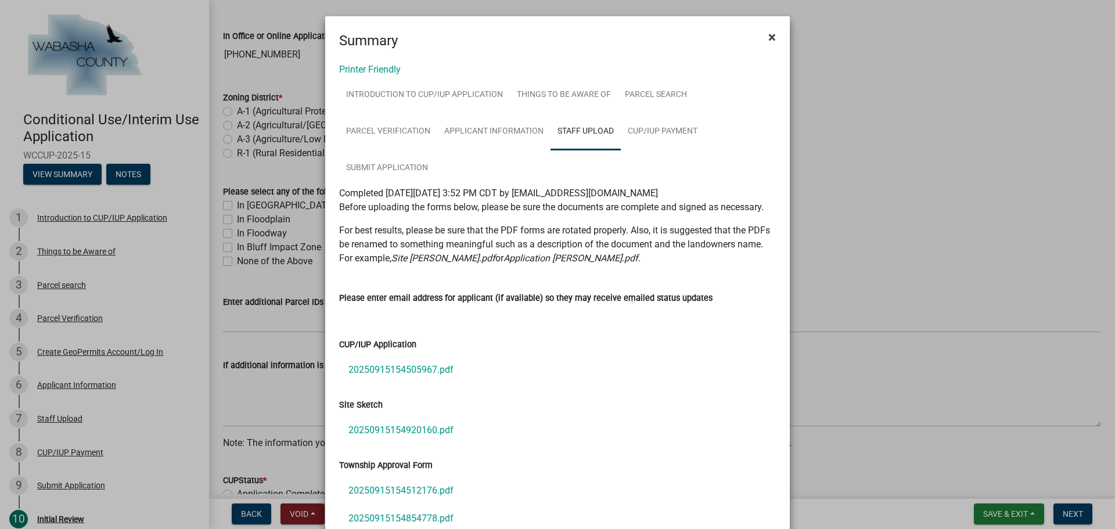
click at [769, 38] on span "×" at bounding box center [773, 37] width 8 height 16
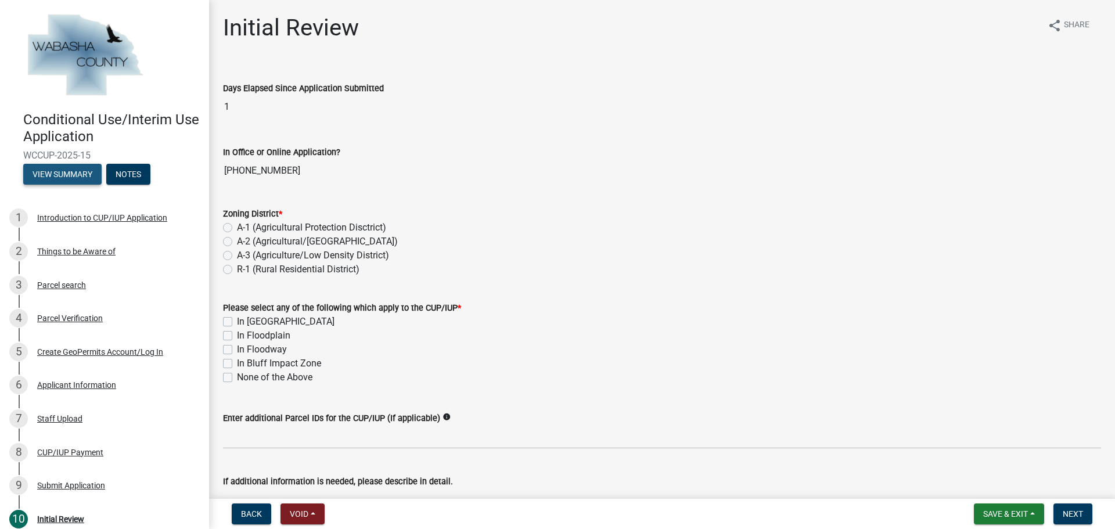
click at [57, 179] on button "View Summary" at bounding box center [62, 174] width 78 height 21
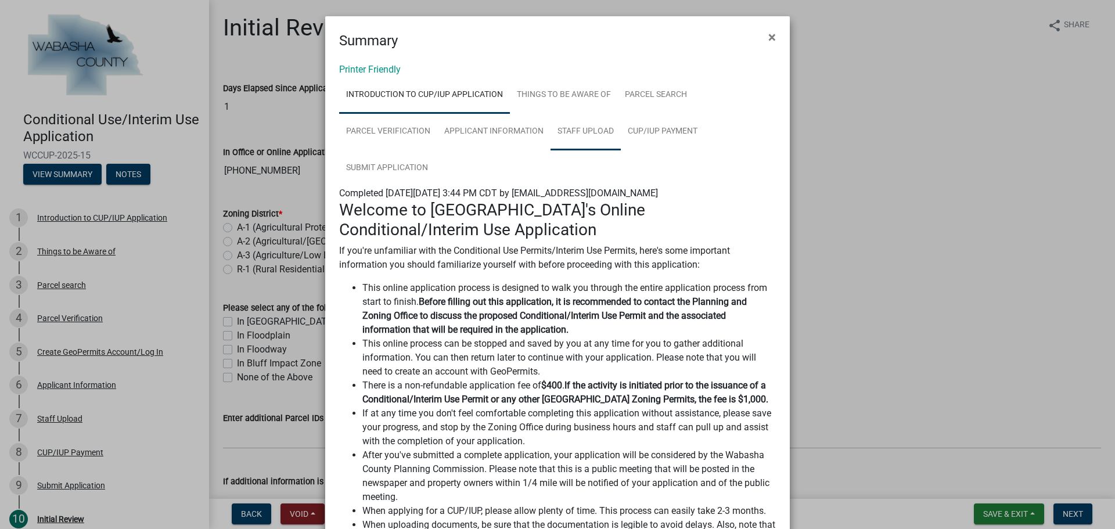
click at [594, 131] on link "Staff Upload" at bounding box center [586, 131] width 70 height 37
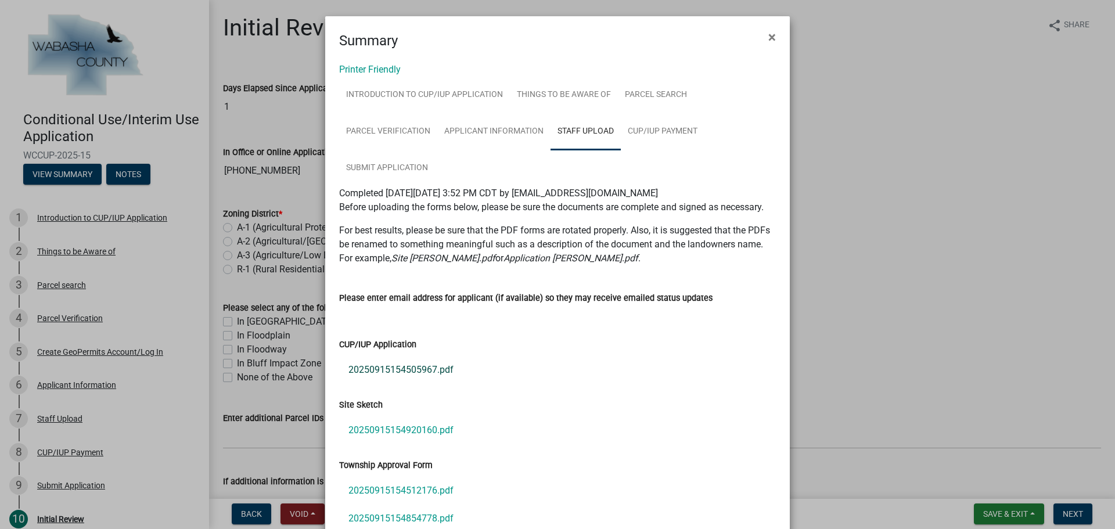
click at [400, 372] on link "20250915154505967.pdf" at bounding box center [557, 370] width 437 height 28
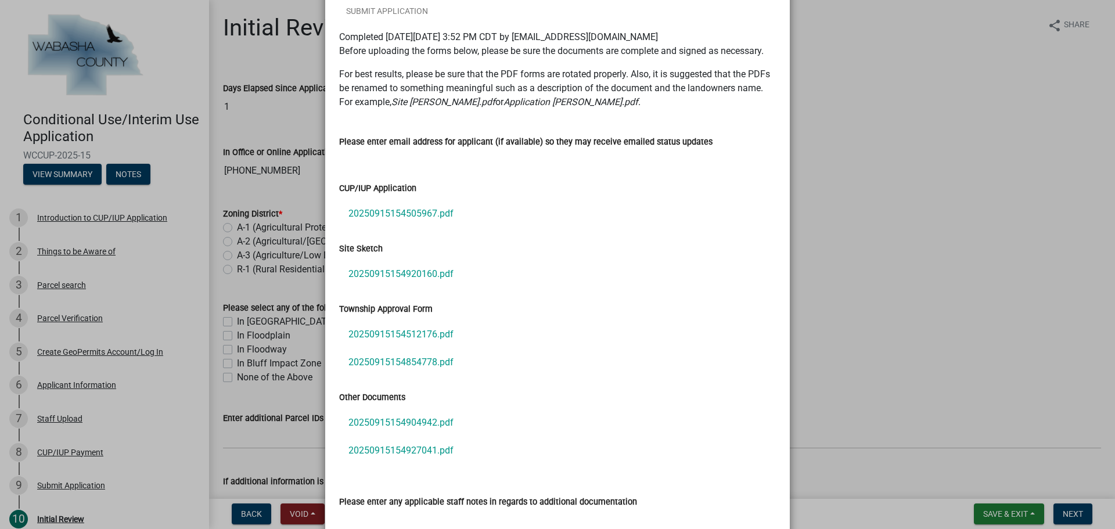
scroll to position [232, 0]
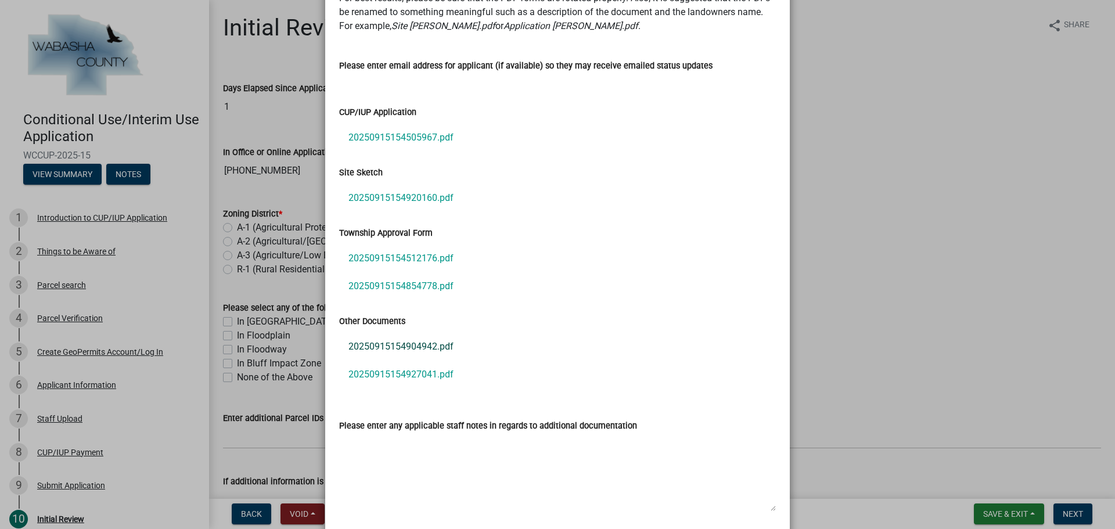
click at [424, 351] on link "20250915154904942.pdf" at bounding box center [557, 347] width 437 height 28
click at [385, 374] on link "20250915154927041.pdf" at bounding box center [557, 375] width 437 height 28
click at [934, 253] on ngb-modal-window "Summary × Printer Friendly Introduction to CUP/IUP Application Things to be Awa…" at bounding box center [557, 264] width 1115 height 529
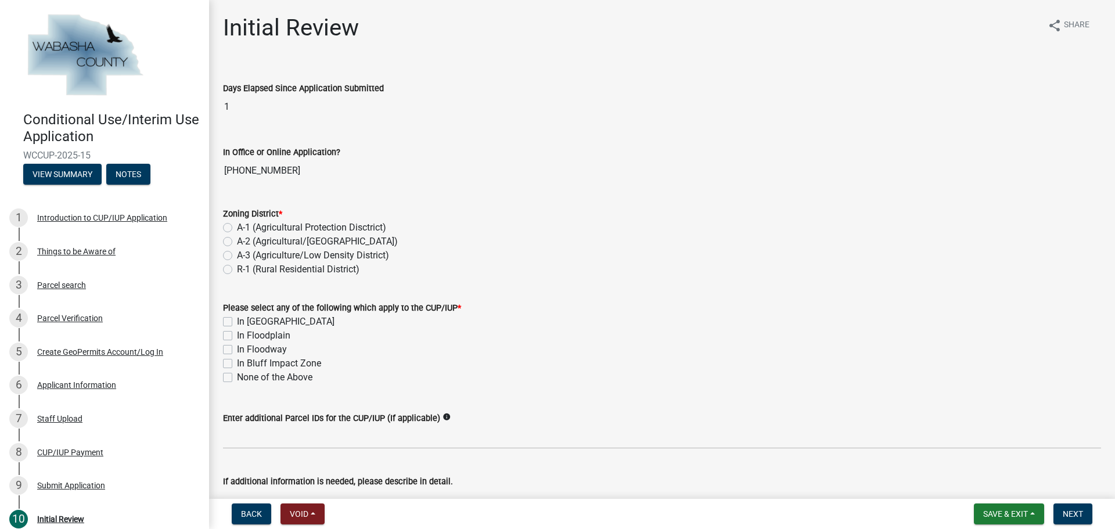
click at [237, 253] on label "A-3 (Agriculture/Low Density District)" at bounding box center [313, 256] width 152 height 14
click at [237, 253] on input "A-3 (Agriculture/Low Density District)" at bounding box center [241, 253] width 8 height 8
radio input "true"
click at [237, 323] on label "In [GEOGRAPHIC_DATA]" at bounding box center [286, 322] width 98 height 14
click at [237, 322] on input "In [GEOGRAPHIC_DATA]" at bounding box center [241, 319] width 8 height 8
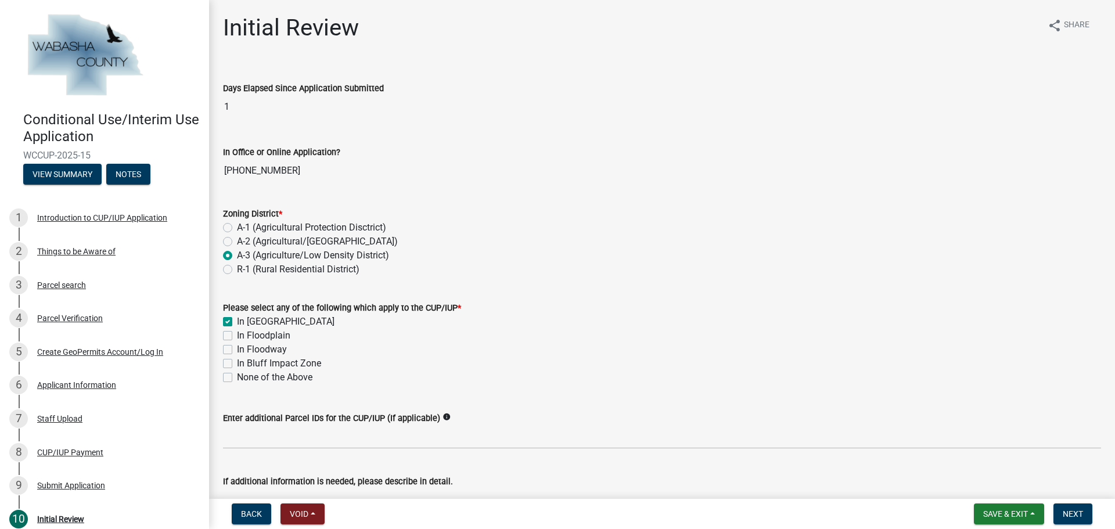
checkbox input "true"
checkbox input "false"
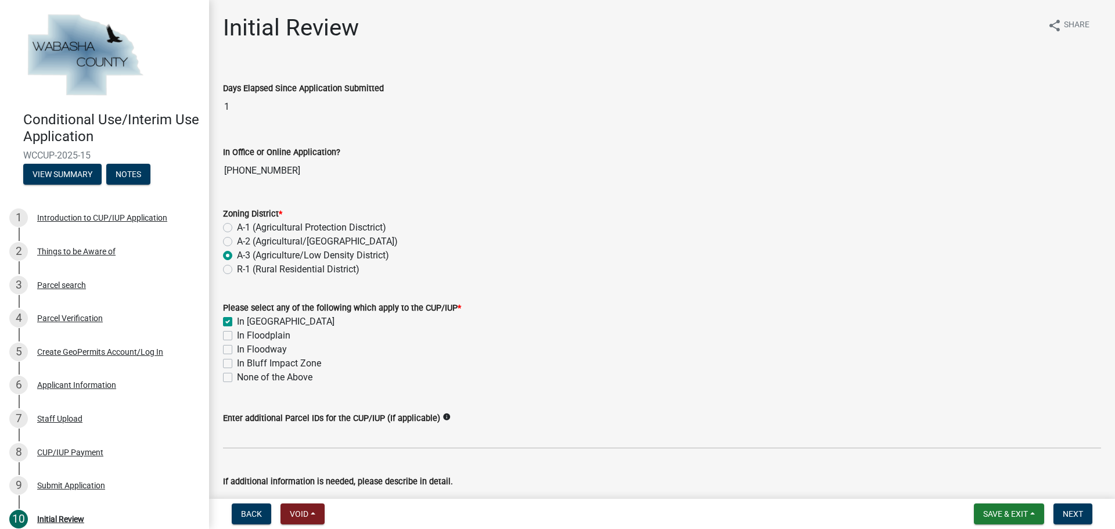
click at [237, 338] on label "In Floodplain" at bounding box center [263, 336] width 53 height 14
click at [237, 336] on input "In Floodplain" at bounding box center [241, 333] width 8 height 8
checkbox input "true"
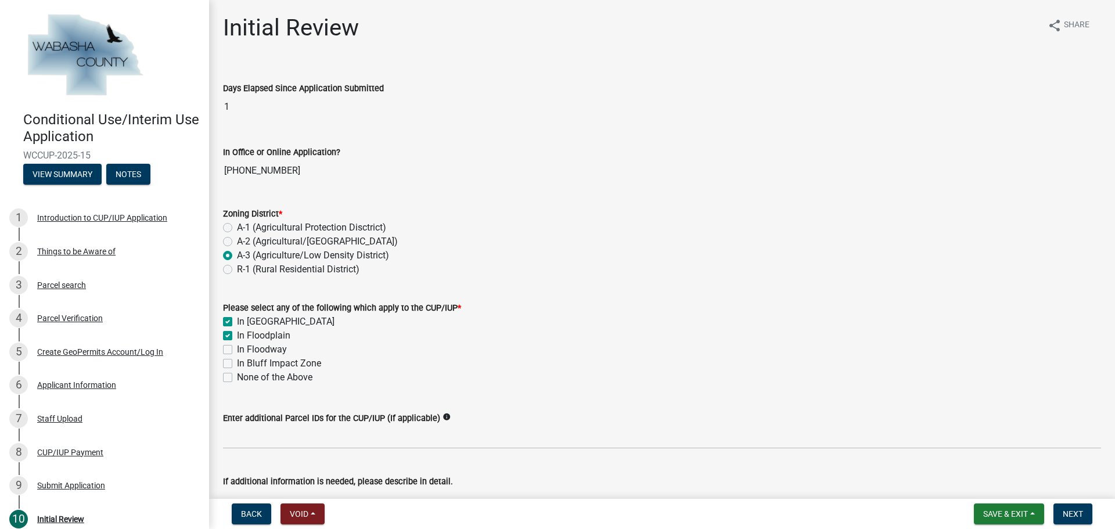
checkbox input "false"
click at [73, 168] on button "View Summary" at bounding box center [62, 174] width 78 height 21
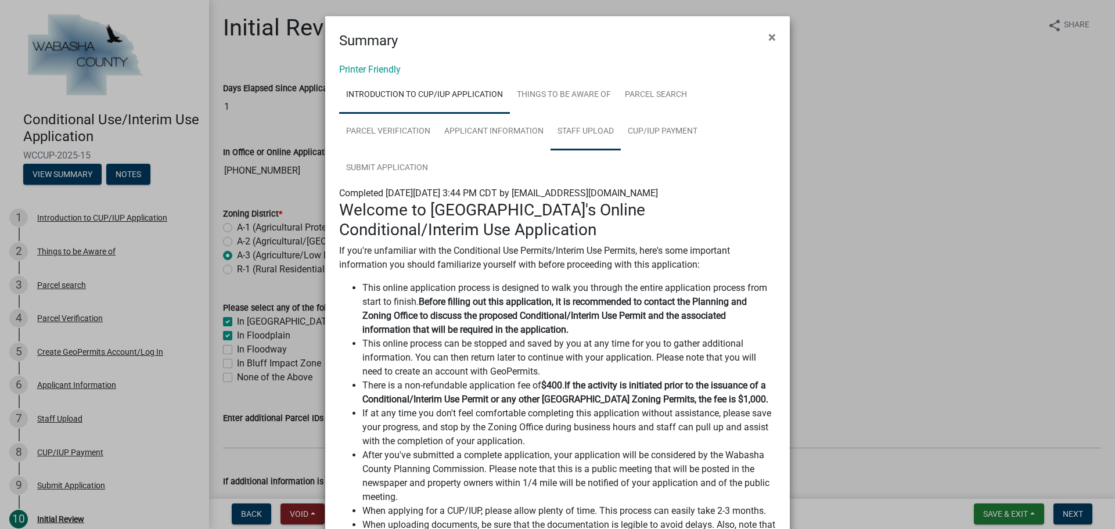
click at [590, 139] on link "Staff Upload" at bounding box center [586, 131] width 70 height 37
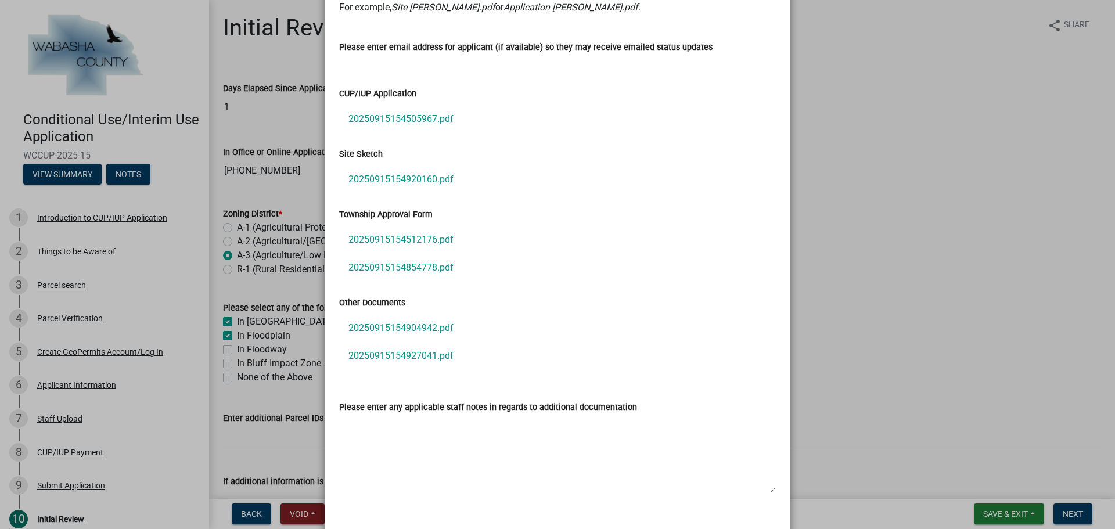
scroll to position [311, 0]
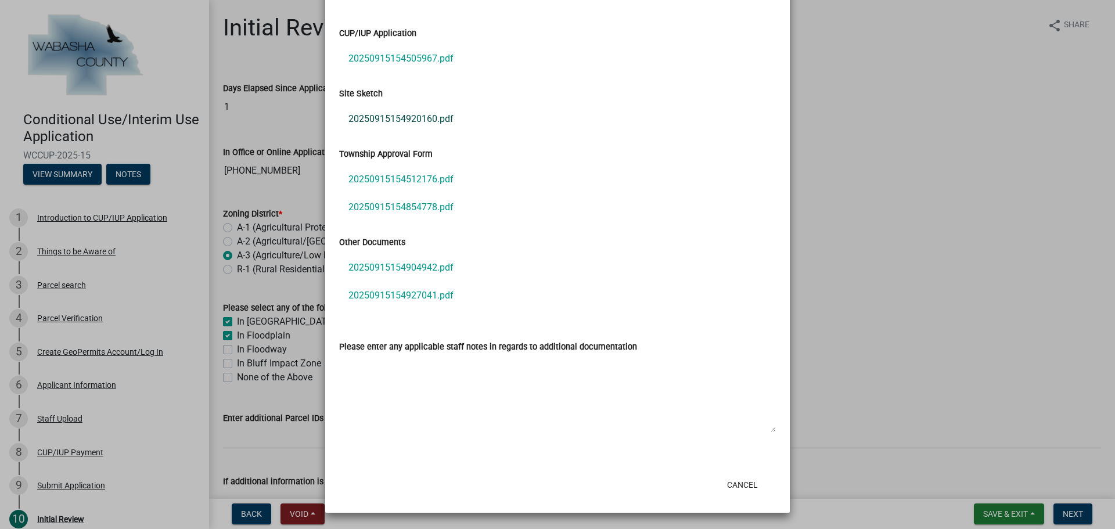
click at [435, 116] on link "20250915154920160.pdf" at bounding box center [557, 119] width 437 height 28
click at [928, 133] on ngb-modal-window "Summary × Printer Friendly Introduction to CUP/IUP Application Things to be Awa…" at bounding box center [557, 264] width 1115 height 529
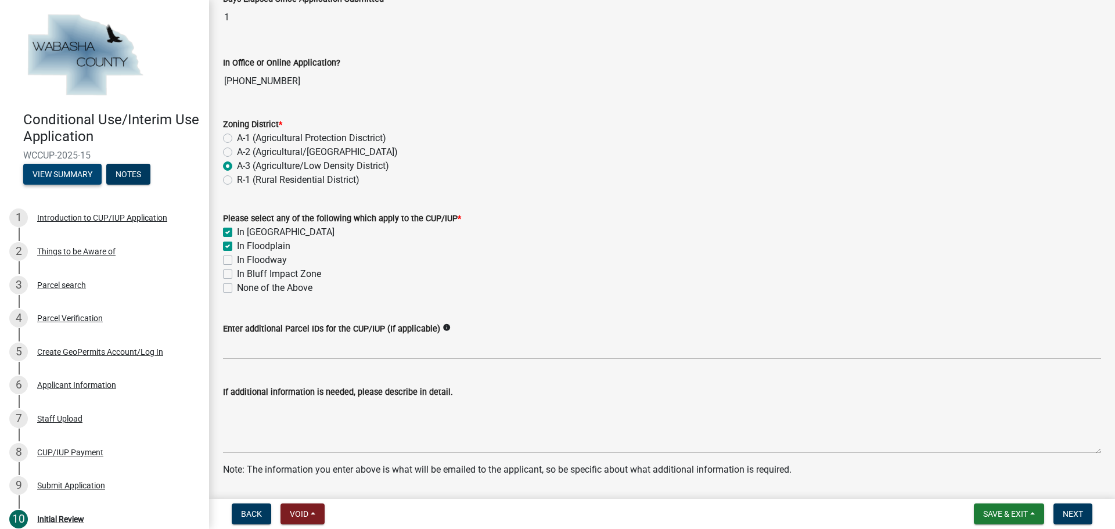
scroll to position [232, 0]
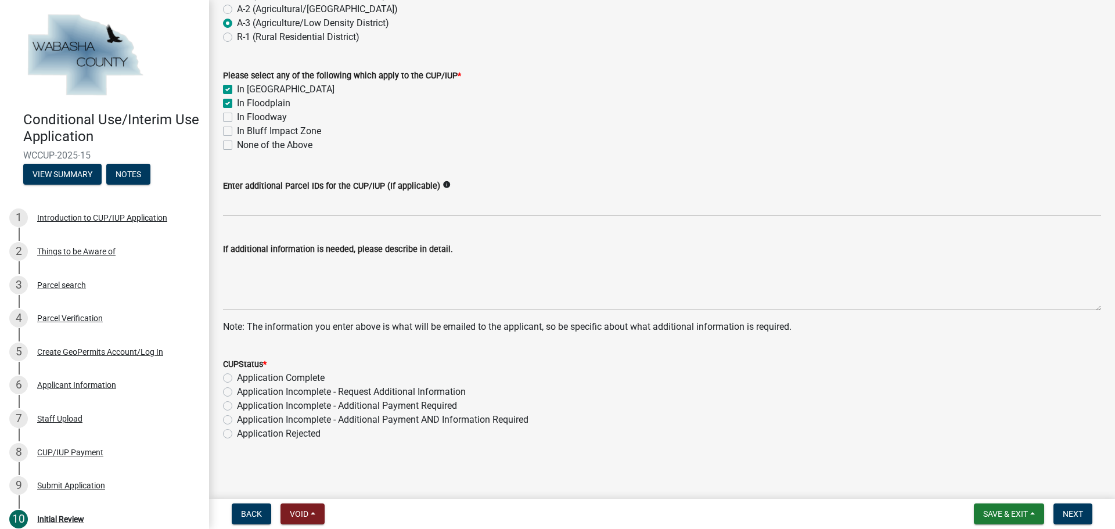
click at [237, 379] on label "Application Complete" at bounding box center [281, 378] width 88 height 14
click at [237, 379] on input "Application Complete" at bounding box center [241, 375] width 8 height 8
radio input "true"
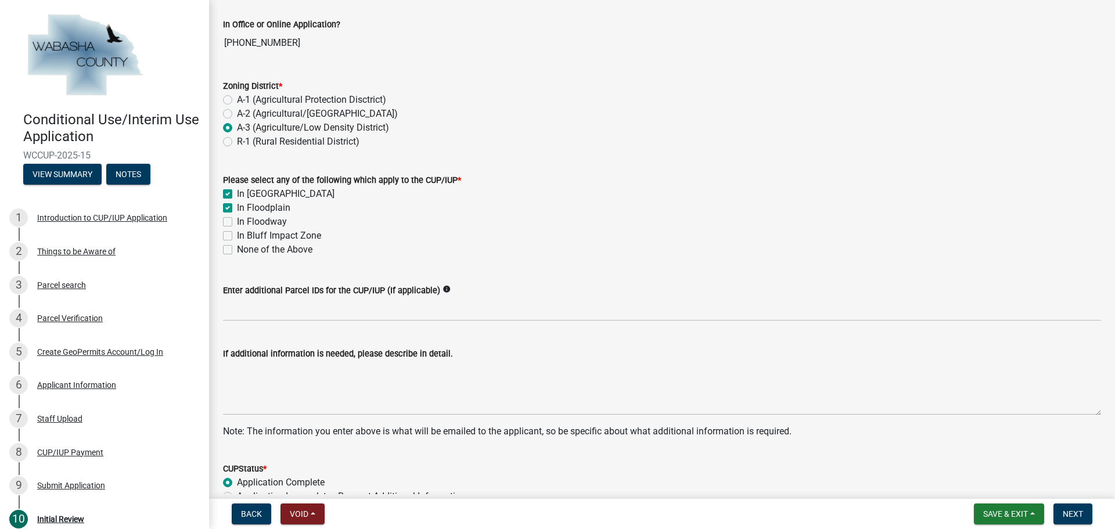
scroll to position [235, 0]
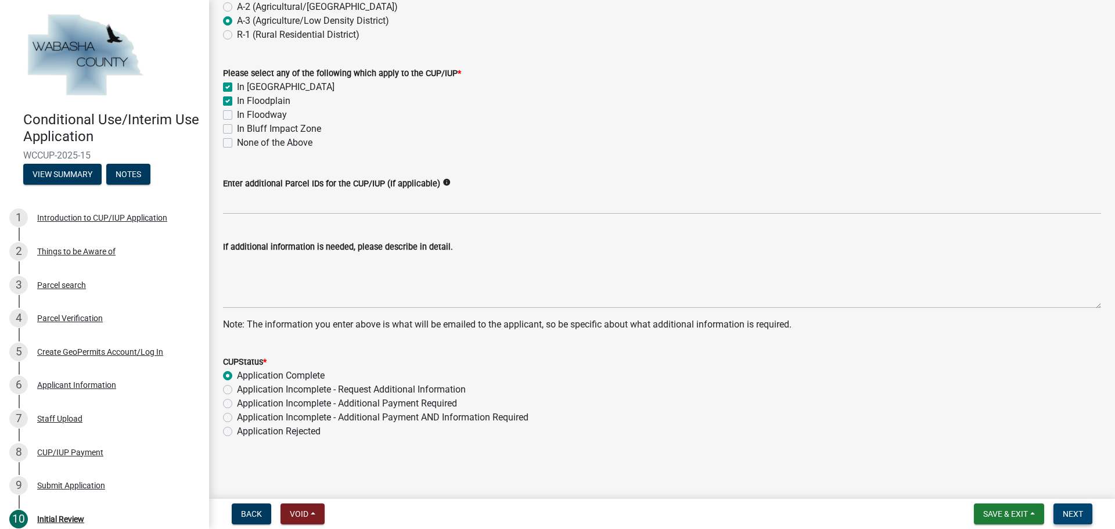
click at [1071, 511] on span "Next" at bounding box center [1073, 513] width 20 height 9
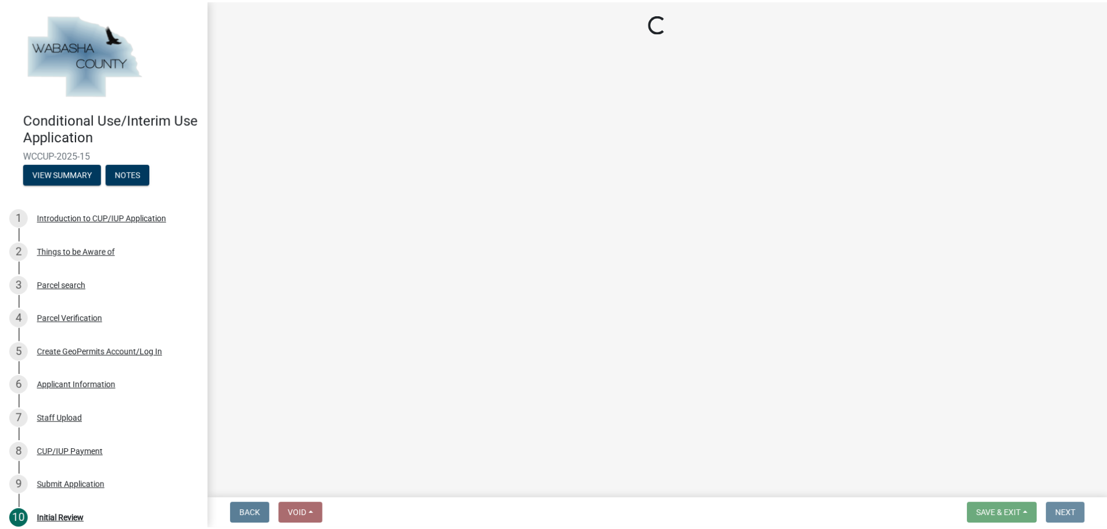
scroll to position [0, 0]
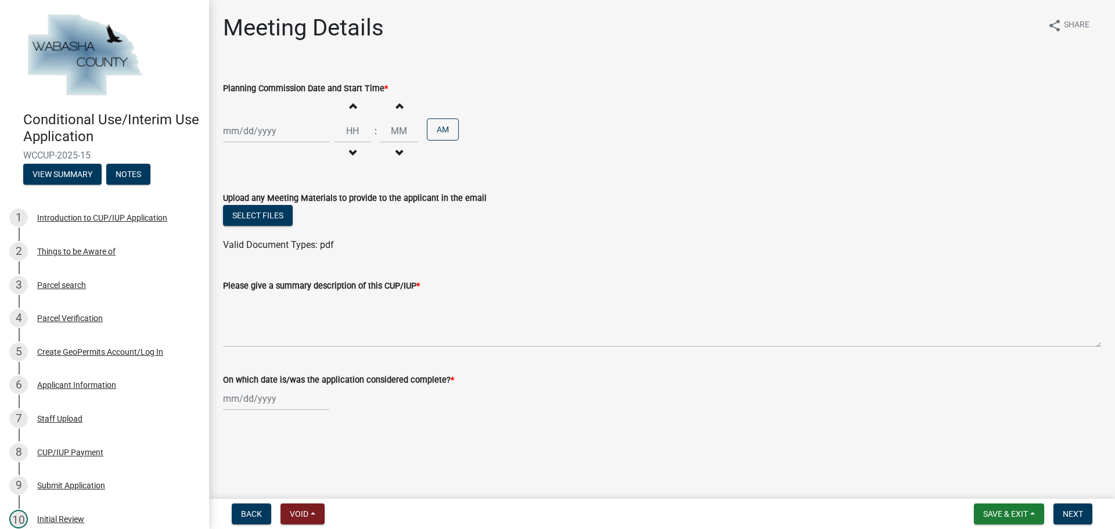
click at [289, 132] on div at bounding box center [276, 131] width 106 height 24
select select "9"
select select "2025"
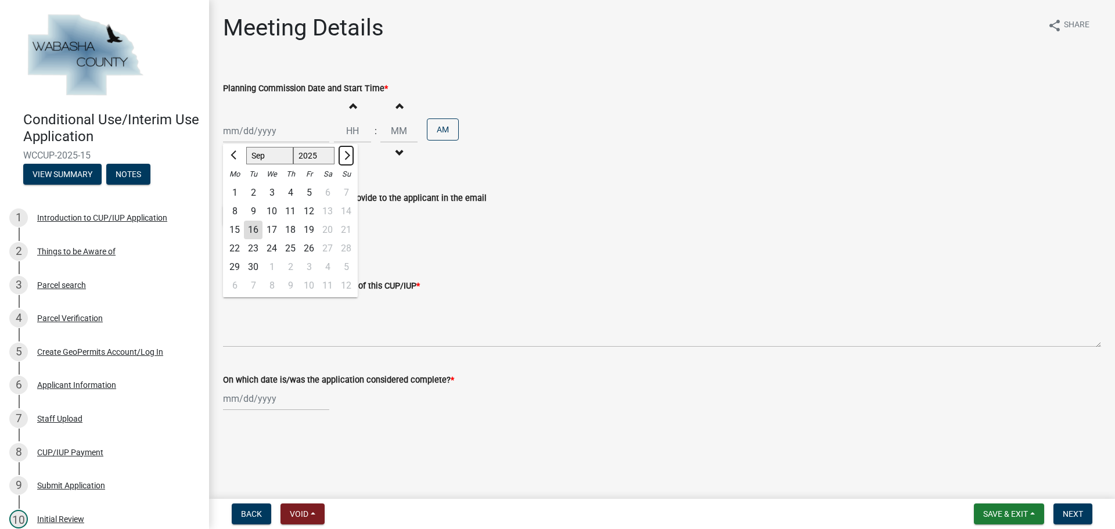
click at [349, 154] on span "Next month" at bounding box center [346, 155] width 9 height 9
select select "10"
click at [236, 267] on div "27" at bounding box center [234, 267] width 19 height 19
type input "[DATE]"
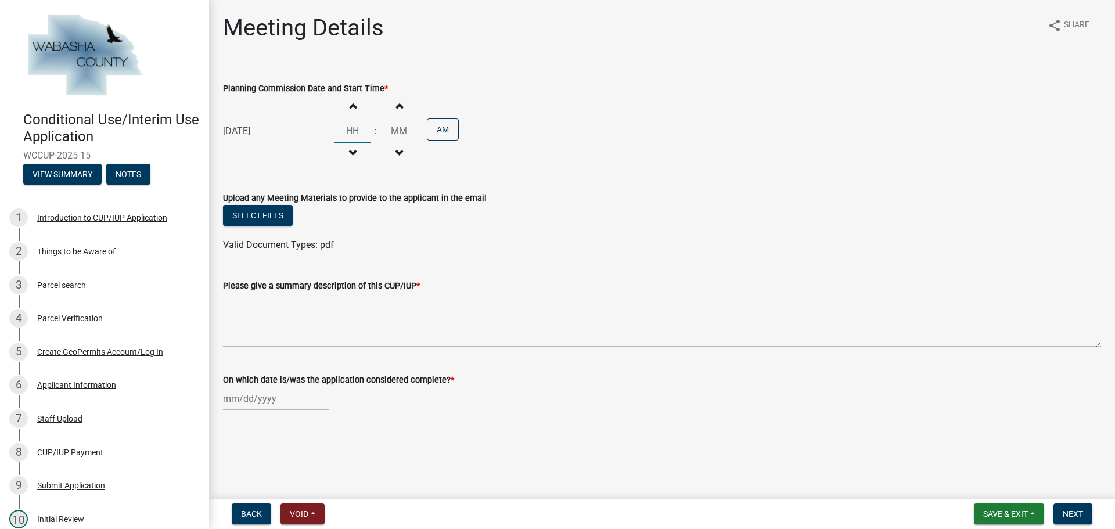
click at [356, 130] on input "Hours" at bounding box center [352, 131] width 37 height 24
type input "07"
type input "00"
click at [394, 127] on input "00" at bounding box center [399, 131] width 37 height 24
click at [436, 135] on button "AM" at bounding box center [443, 130] width 32 height 22
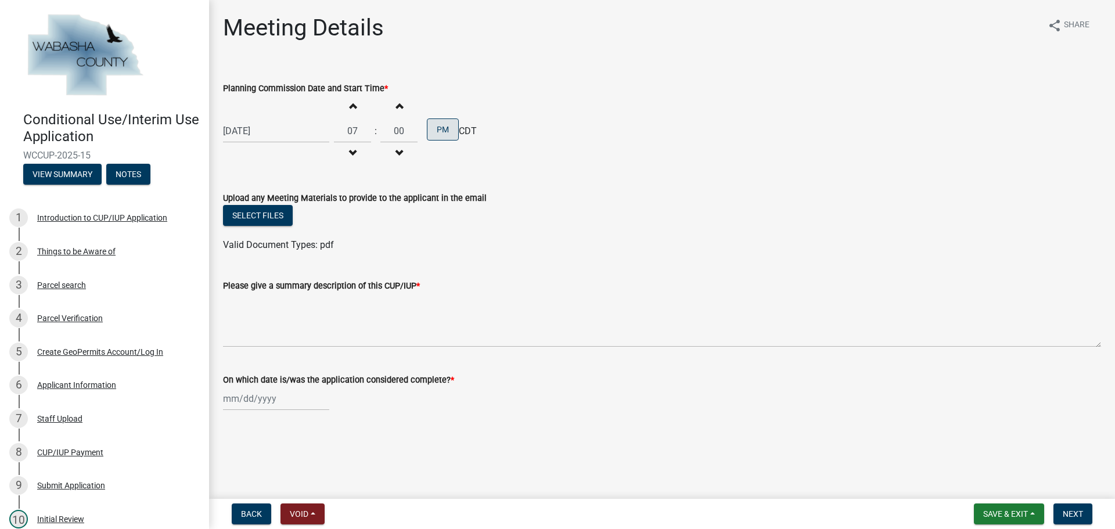
click at [613, 146] on div "[DATE] Increment hours 07 Decrement hours : Increment minutes 00 Decrement minu…" at bounding box center [662, 130] width 878 height 71
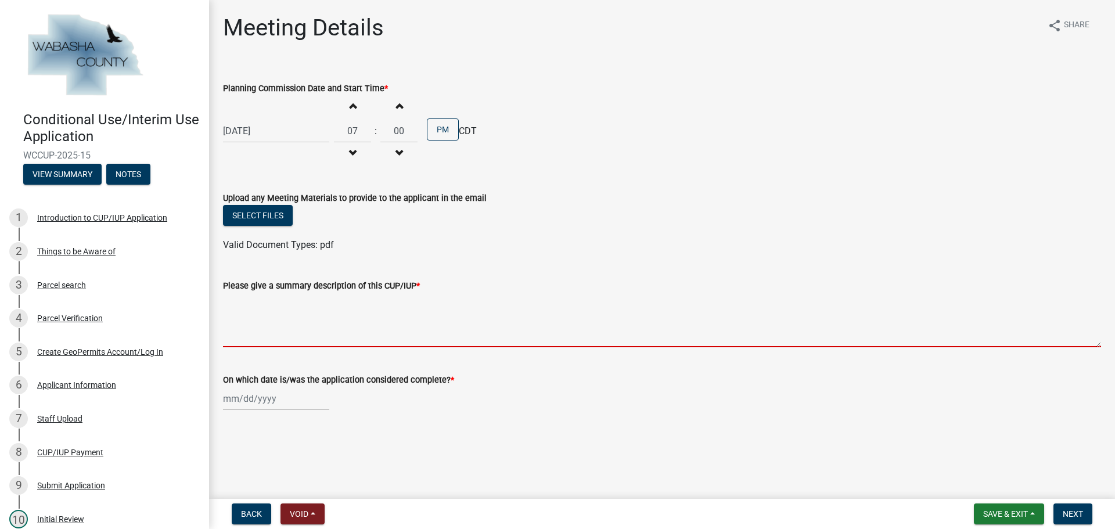
click at [325, 317] on textarea "Please give a summary description of this CUP/IUP *" at bounding box center [662, 320] width 878 height 55
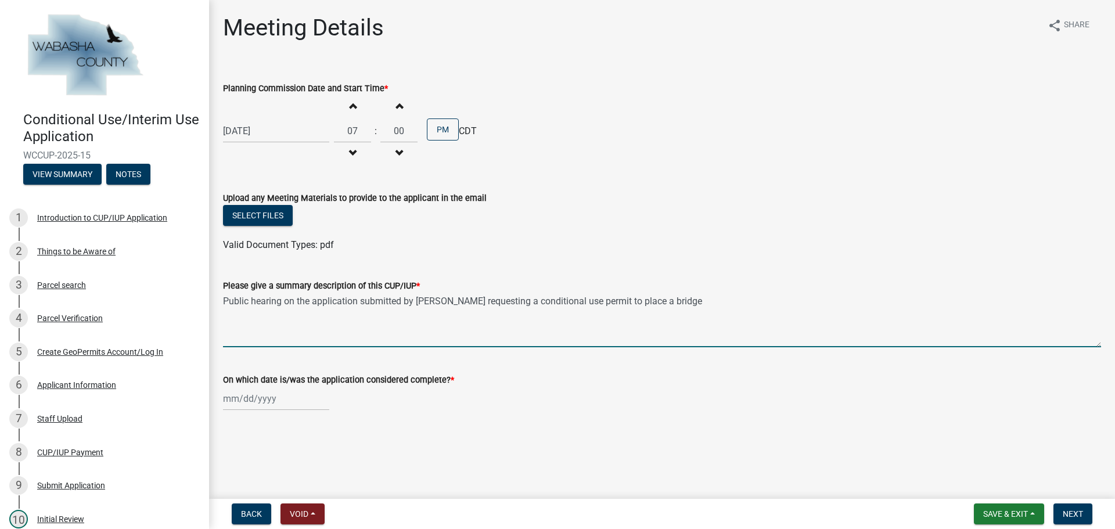
type textarea "Public hearing on the application submitted by [PERSON_NAME] requesting a condi…"
click at [252, 401] on div at bounding box center [276, 399] width 106 height 24
select select "9"
select select "2025"
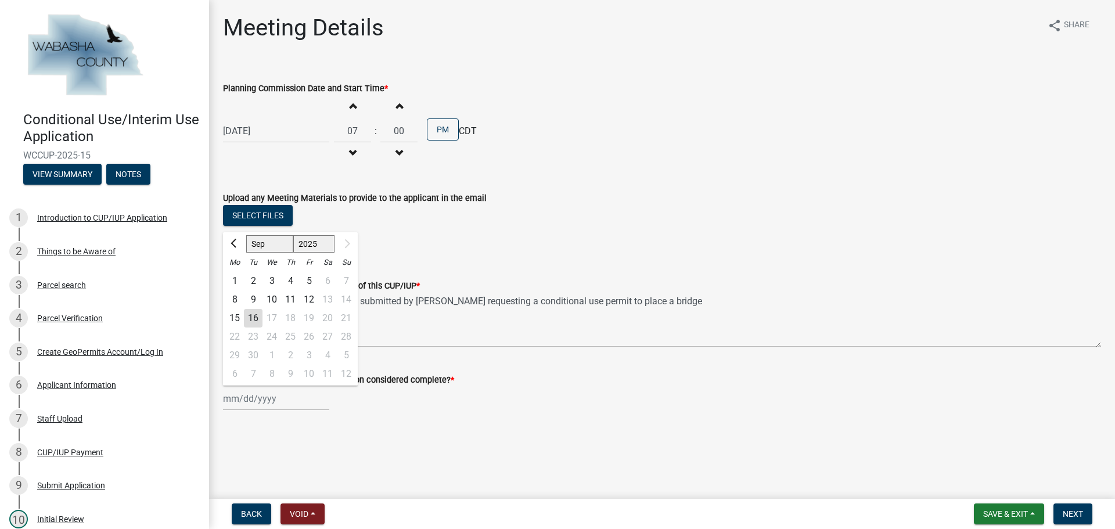
click at [257, 319] on div "16" at bounding box center [253, 318] width 19 height 19
type input "[DATE]"
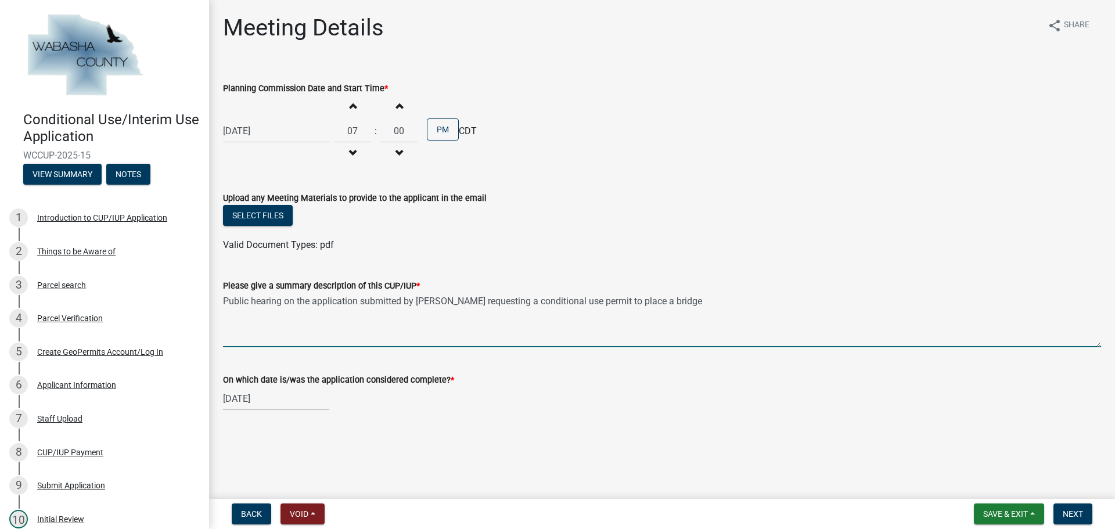
drag, startPoint x: 709, startPoint y: 297, endPoint x: 656, endPoint y: 304, distance: 52.7
click at [656, 304] on textarea "Public hearing on the application submitted by [PERSON_NAME] requesting a condi…" at bounding box center [662, 320] width 878 height 55
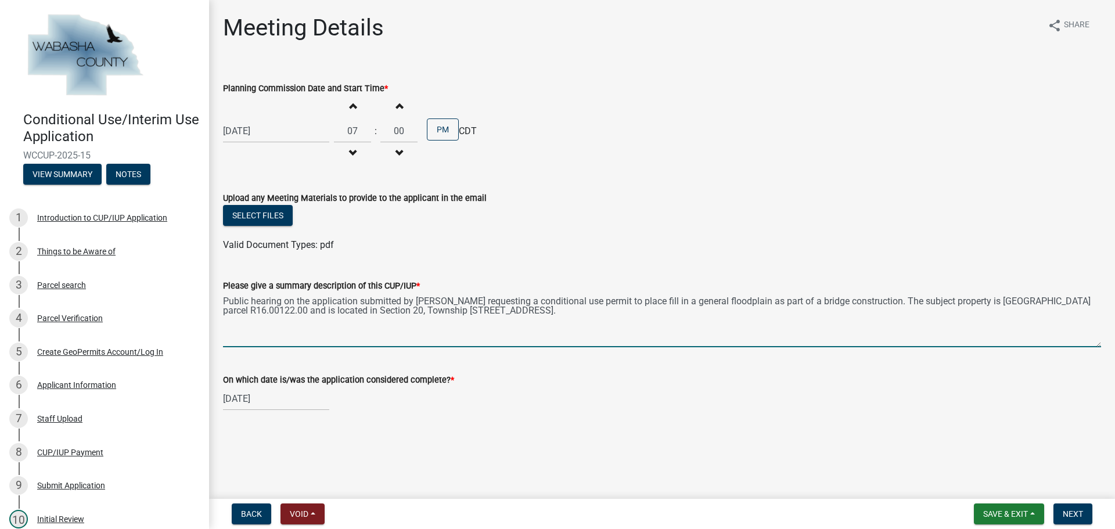
type textarea "Public hearing on the application submitted by [PERSON_NAME] requesting a condi…"
click at [1027, 516] on span "Save & Exit" at bounding box center [1006, 513] width 45 height 9
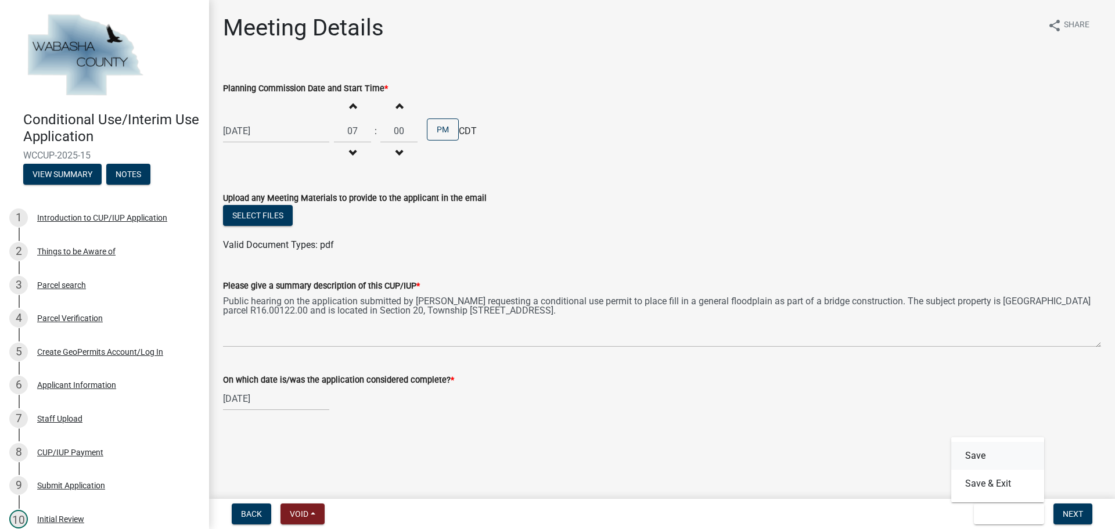
click at [985, 462] on button "Save" at bounding box center [998, 456] width 93 height 28
click at [1079, 511] on span "Next" at bounding box center [1073, 513] width 20 height 9
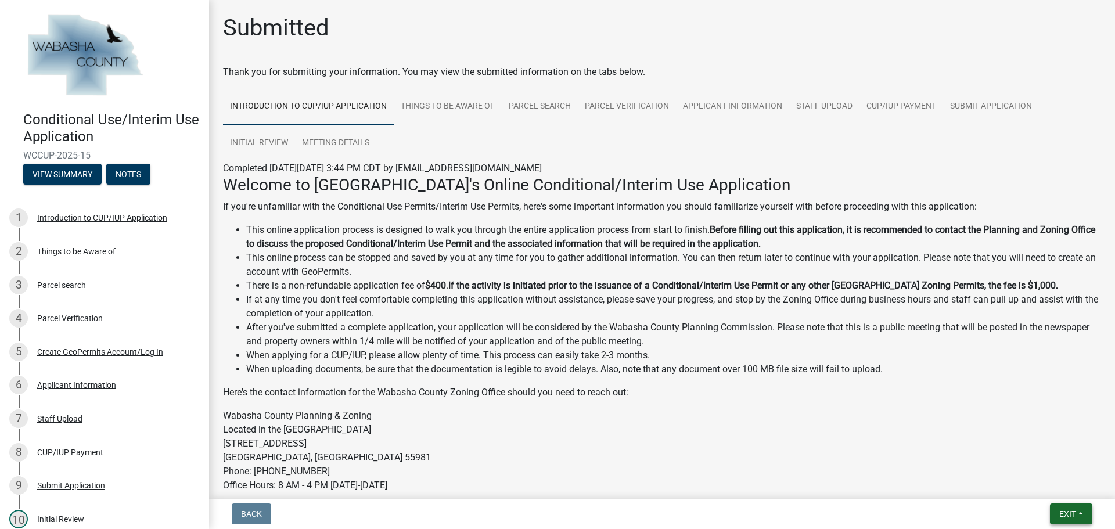
click at [1083, 510] on button "Exit" at bounding box center [1071, 514] width 42 height 21
click at [1049, 487] on button "Save & Exit" at bounding box center [1046, 484] width 93 height 28
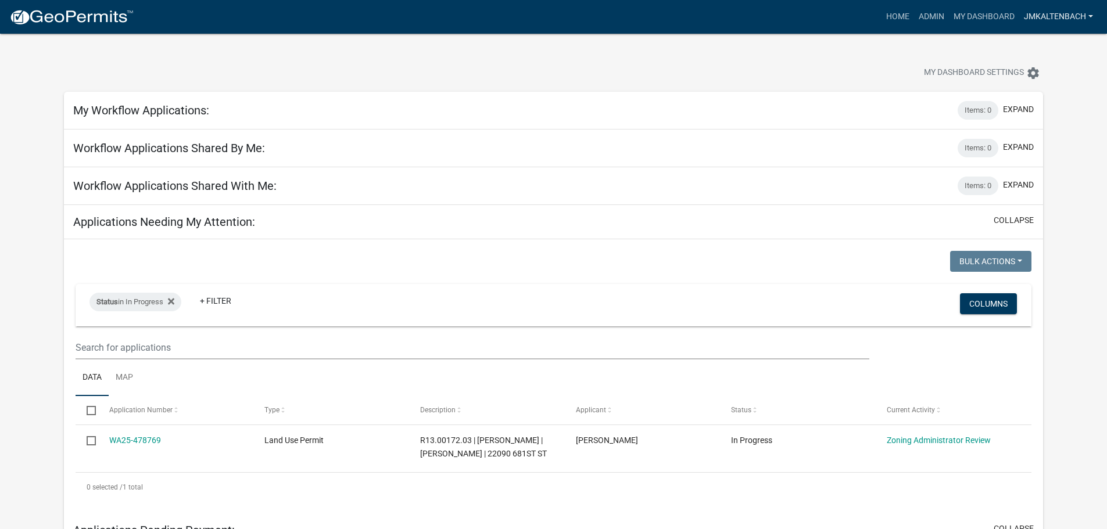
click at [1083, 19] on link "jmkaltenbach" at bounding box center [1058, 17] width 78 height 22
click at [1059, 112] on link "Logout" at bounding box center [1050, 113] width 93 height 28
